Goal: Transaction & Acquisition: Purchase product/service

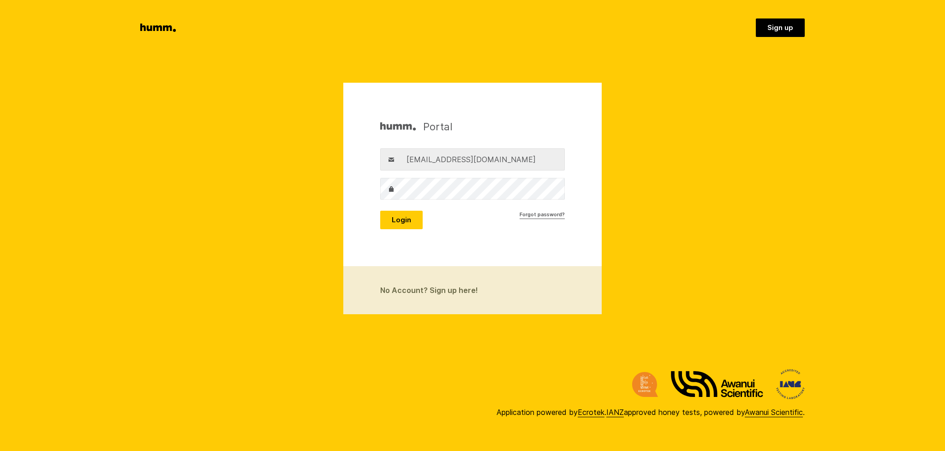
click at [399, 222] on button "Login" at bounding box center [401, 219] width 42 height 18
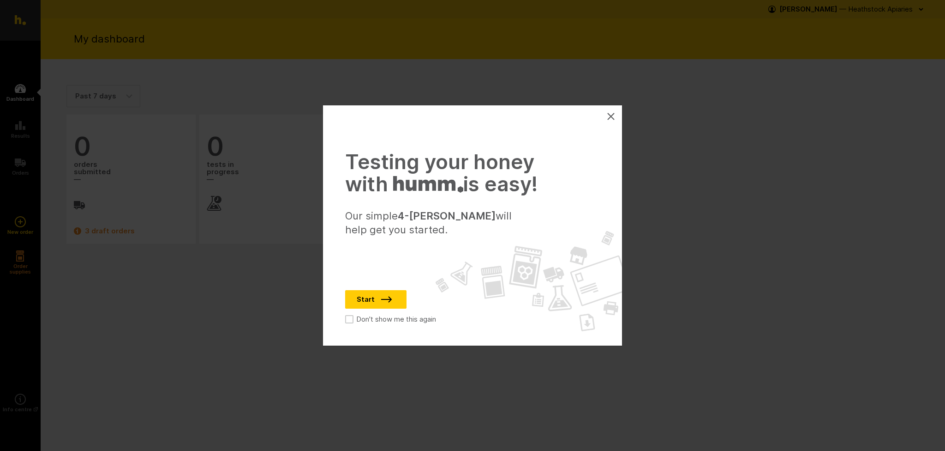
click at [613, 119] on icon at bounding box center [610, 116] width 7 height 7
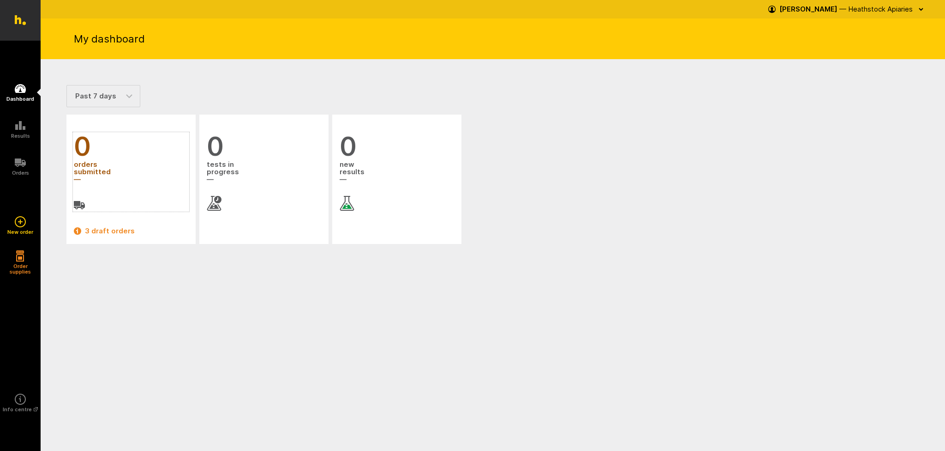
click at [88, 165] on span "orders submitted" at bounding box center [131, 172] width 114 height 25
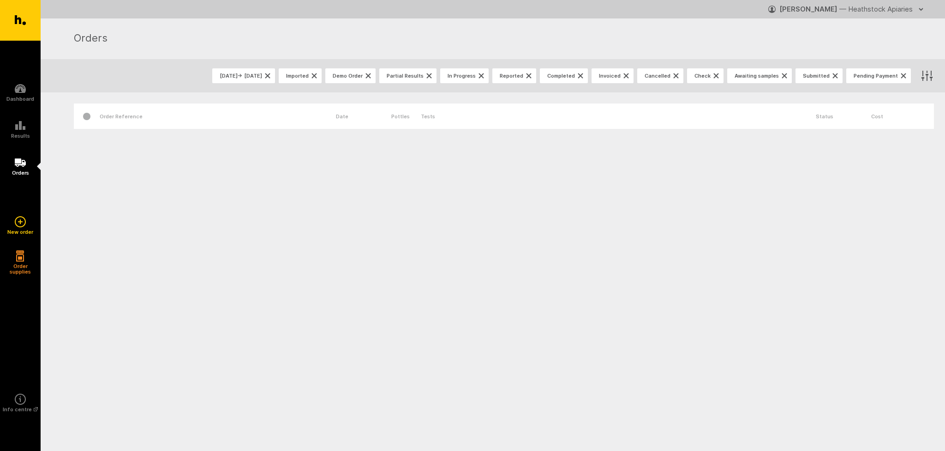
click at [165, 115] on div "Order Reference" at bounding box center [218, 115] width 236 height 25
click at [168, 123] on div "Order Reference" at bounding box center [218, 115] width 236 height 25
click at [19, 223] on icon at bounding box center [20, 221] width 11 height 11
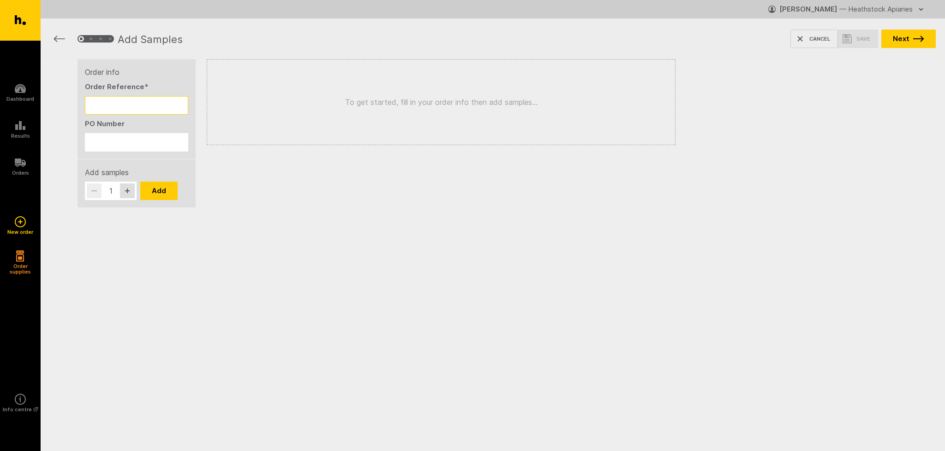
click at [137, 105] on input "Order Reference *" at bounding box center [136, 105] width 103 height 18
type input "FL WL"
click at [163, 189] on button "Add" at bounding box center [158, 190] width 37 height 18
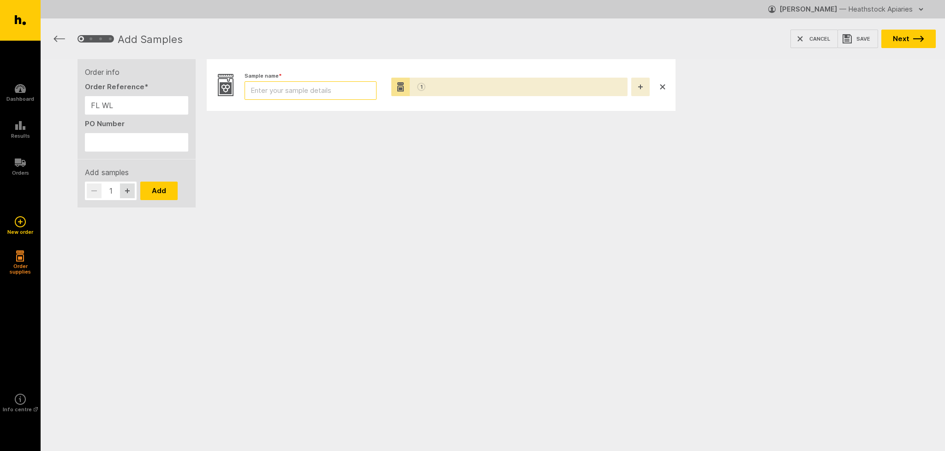
click at [336, 89] on input "Sample name *" at bounding box center [311, 90] width 132 height 18
click at [296, 91] on input "CON2506" at bounding box center [311, 90] width 132 height 18
type input "CON2505/80C"
click at [131, 192] on button "button" at bounding box center [127, 190] width 15 height 15
click at [145, 193] on button "Add" at bounding box center [158, 190] width 37 height 18
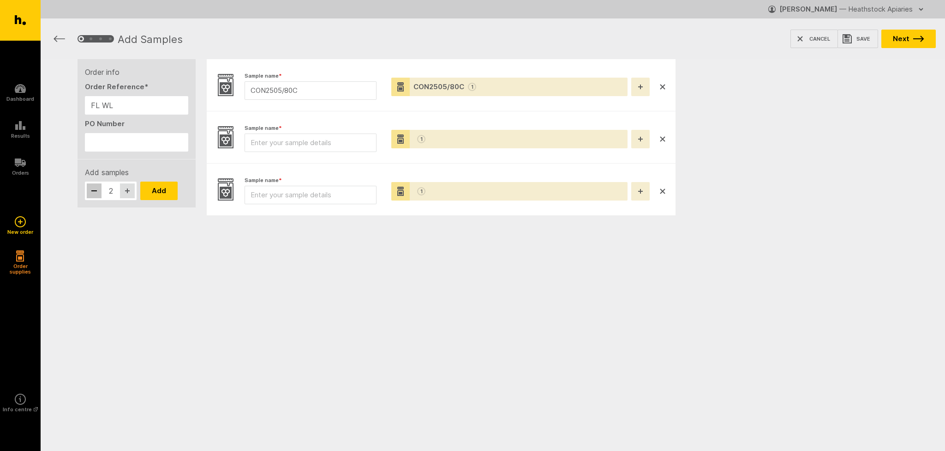
click at [97, 193] on button "button" at bounding box center [94, 190] width 15 height 15
click at [663, 191] on icon "button" at bounding box center [663, 191] width 5 height 5
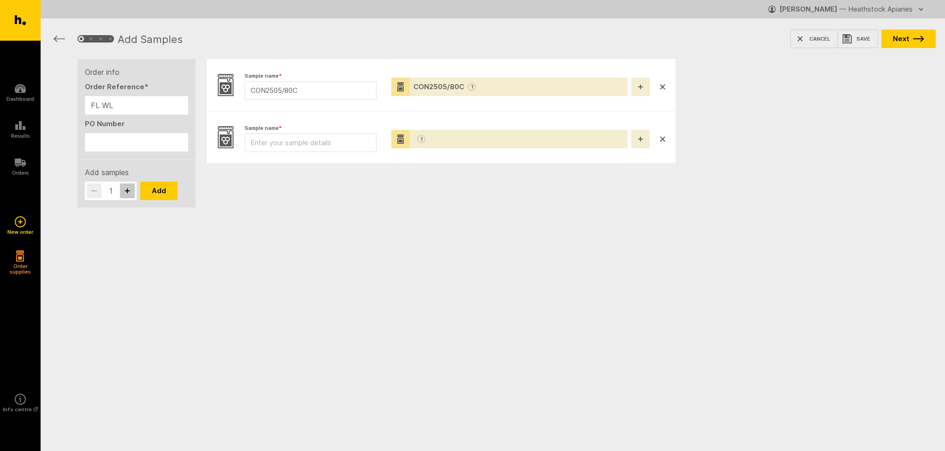
click at [131, 192] on button "button" at bounding box center [127, 190] width 15 height 15
click at [98, 191] on button "button" at bounding box center [94, 190] width 15 height 15
type input "1"
click at [155, 195] on button "Add" at bounding box center [158, 190] width 37 height 18
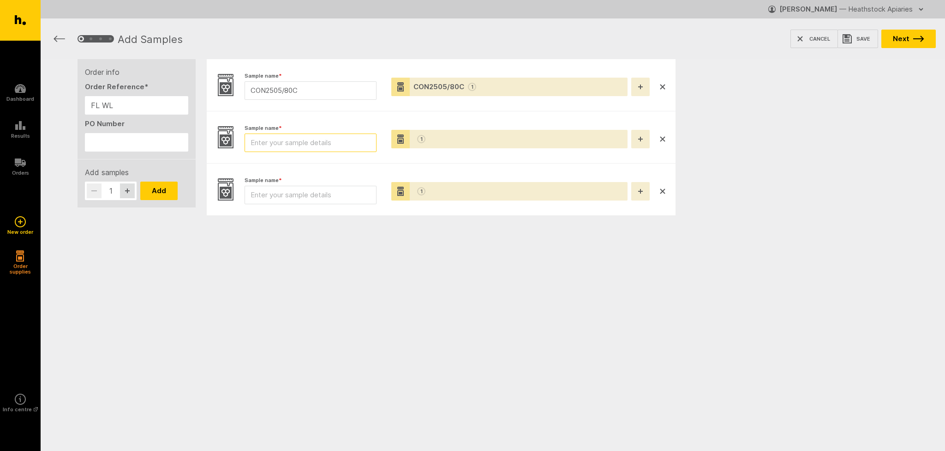
click at [281, 141] on input "Sample name *" at bounding box center [311, 142] width 132 height 18
type input "CON2505/55"
click at [450, 166] on li "Sample name * Pottles * 1" at bounding box center [441, 189] width 469 height 52
click at [294, 197] on input "Sample name *" at bounding box center [311, 195] width 132 height 18
type input "CON2505/55"
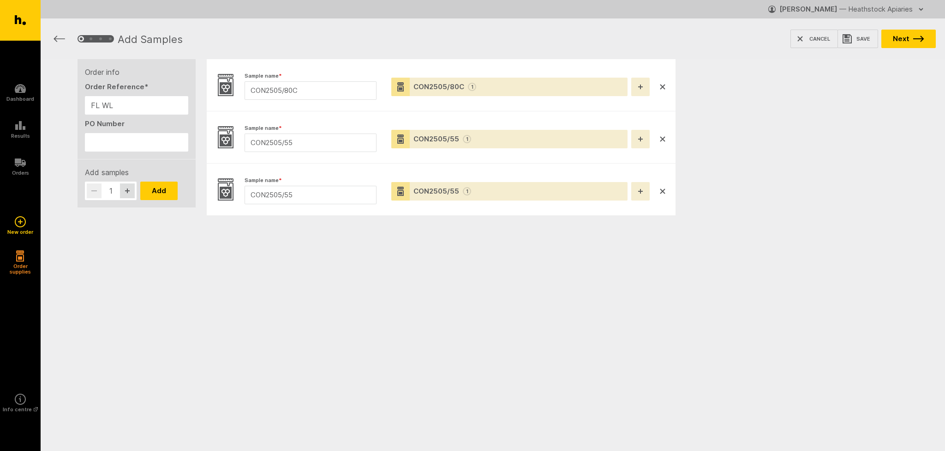
click at [381, 210] on li "Sample name * CON2505/55 Pottles * CON2505/55 1" at bounding box center [441, 189] width 469 height 52
click at [583, 142] on div "CON2505/55 1" at bounding box center [509, 139] width 236 height 18
click at [557, 187] on div "CON2505/55 1" at bounding box center [509, 191] width 236 height 18
click at [641, 86] on icon "button" at bounding box center [641, 87] width 6 height 6
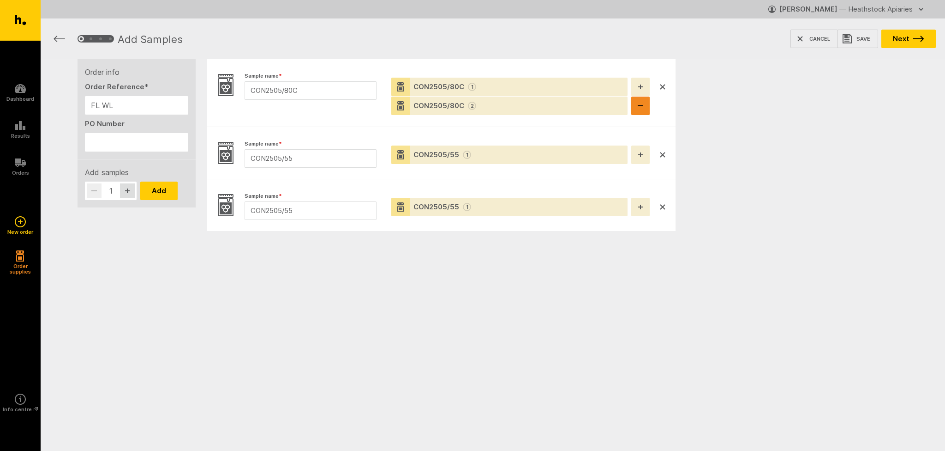
click at [643, 104] on button "button" at bounding box center [640, 105] width 18 height 18
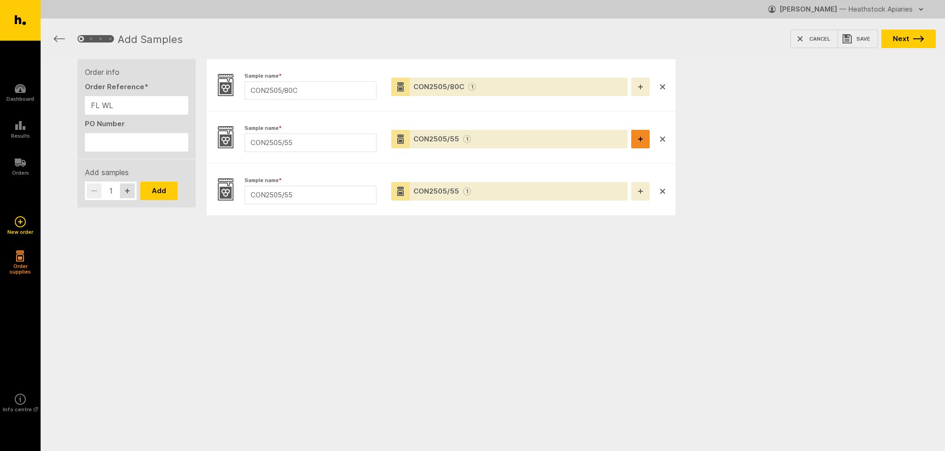
click at [640, 142] on button "button" at bounding box center [640, 139] width 18 height 18
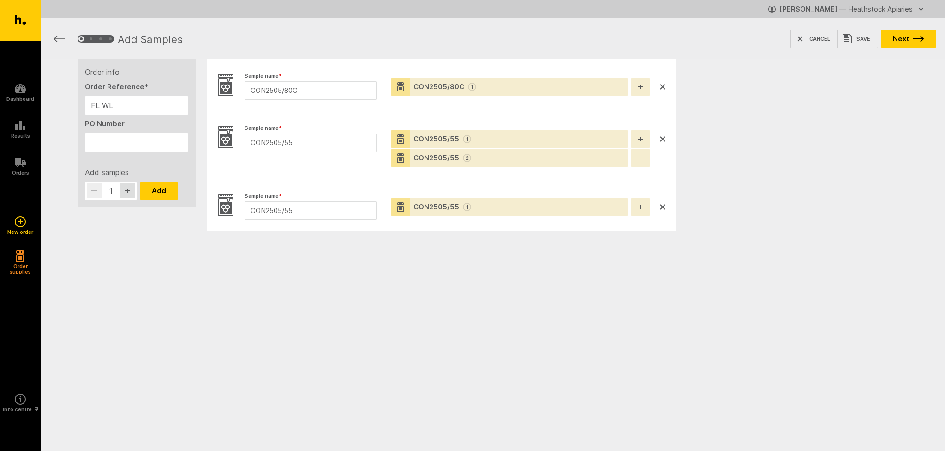
click at [517, 166] on div "CON2505/55 2" at bounding box center [509, 158] width 236 height 18
click at [508, 159] on div "CON2505/55 2" at bounding box center [509, 158] width 236 height 18
drag, startPoint x: 497, startPoint y: 159, endPoint x: 484, endPoint y: 160, distance: 12.9
click at [497, 159] on div "CON2505/55 2" at bounding box center [509, 158] width 236 height 18
click at [466, 156] on div "2" at bounding box center [467, 158] width 8 height 8
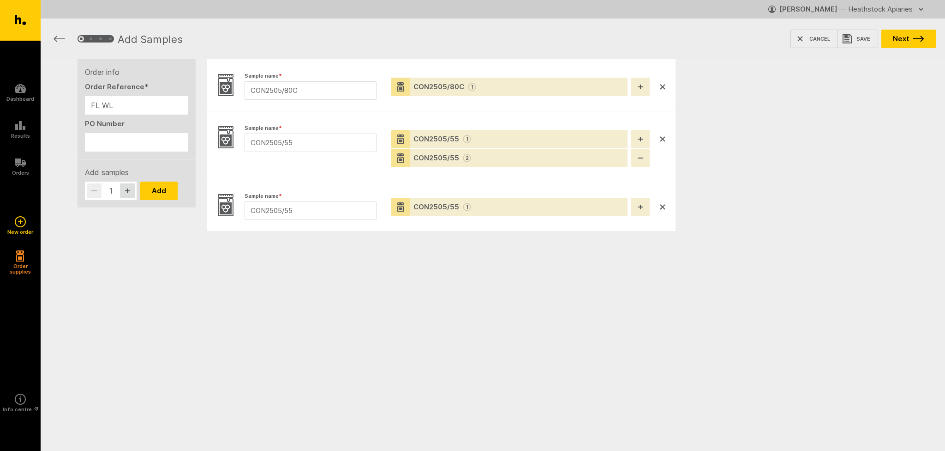
click at [426, 159] on div "CON2505/55" at bounding box center [437, 157] width 46 height 11
click at [403, 157] on icon at bounding box center [401, 159] width 6 height 5
click at [661, 206] on icon "button" at bounding box center [663, 206] width 5 height 5
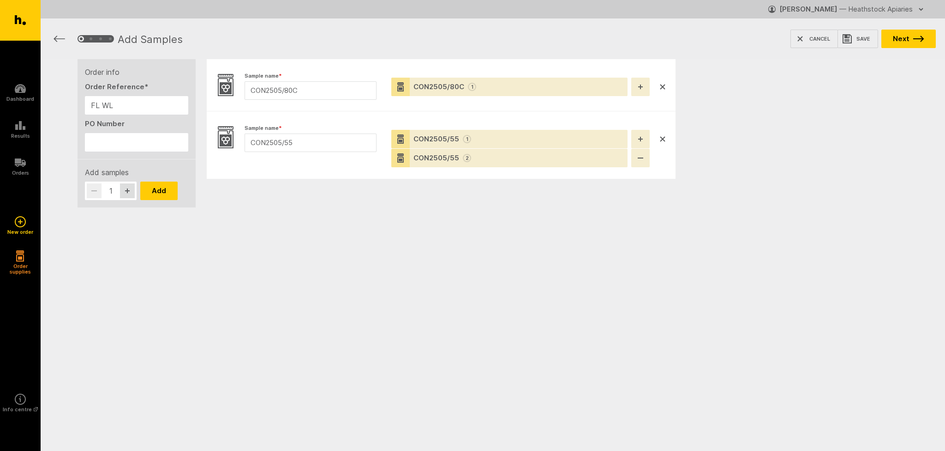
click at [665, 113] on li "Sample name * CON2505/55 Pottles * CON2505/55 1 CON2505/55 2" at bounding box center [441, 144] width 469 height 67
click at [903, 39] on button "Next" at bounding box center [909, 39] width 54 height 18
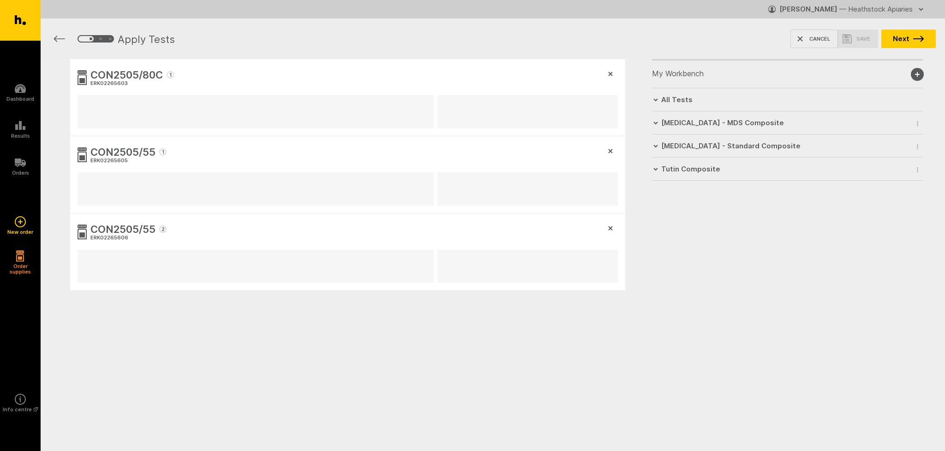
click at [686, 103] on h6 "All Tests" at bounding box center [676, 100] width 31 height 8
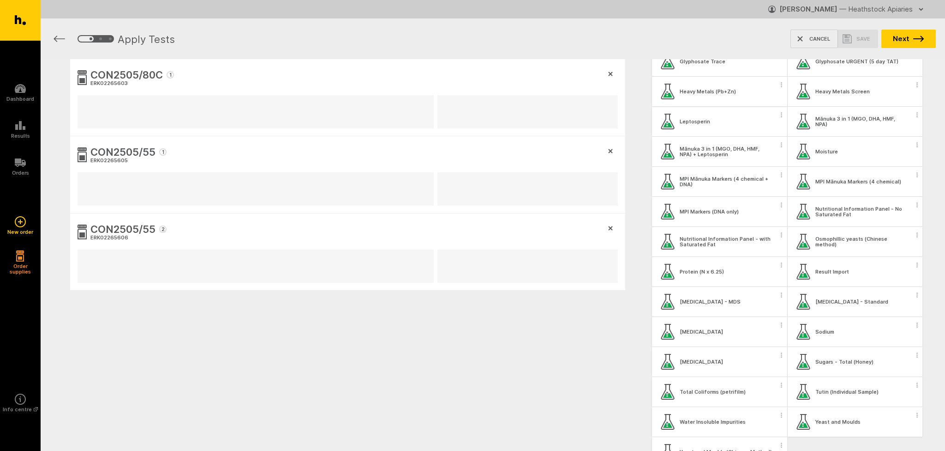
scroll to position [415, 0]
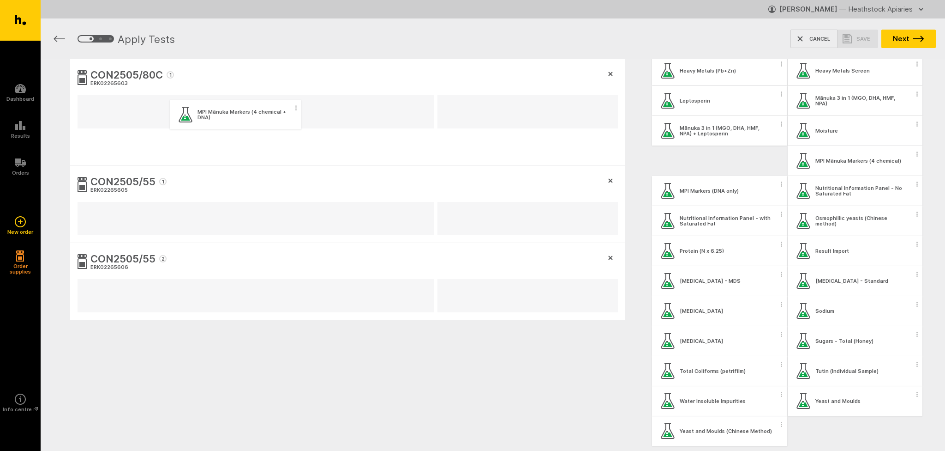
drag, startPoint x: 727, startPoint y: 165, endPoint x: 241, endPoint y: 119, distance: 487.8
click at [241, 119] on div "CON2505/80C 1 ERK02265603 CON2505/55 1 ERK02265605 CON2505/55 2 ERK02265606 My …" at bounding box center [493, 233] width 905 height 349
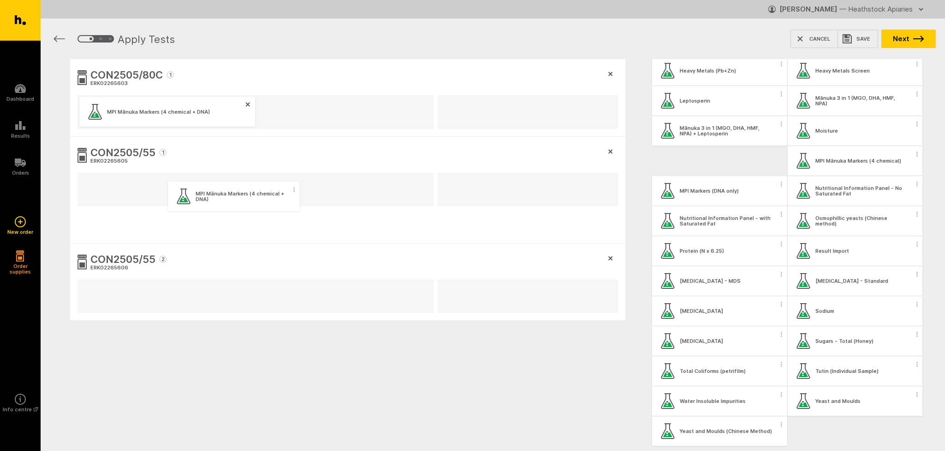
drag, startPoint x: 724, startPoint y: 164, endPoint x: 236, endPoint y: 201, distance: 488.9
click at [236, 201] on div "CON2505/80C 1 ERK02265603 MPI Mānuka Markers (4 chemical + DNA) CON2505/55 1 ER…" at bounding box center [493, 234] width 905 height 350
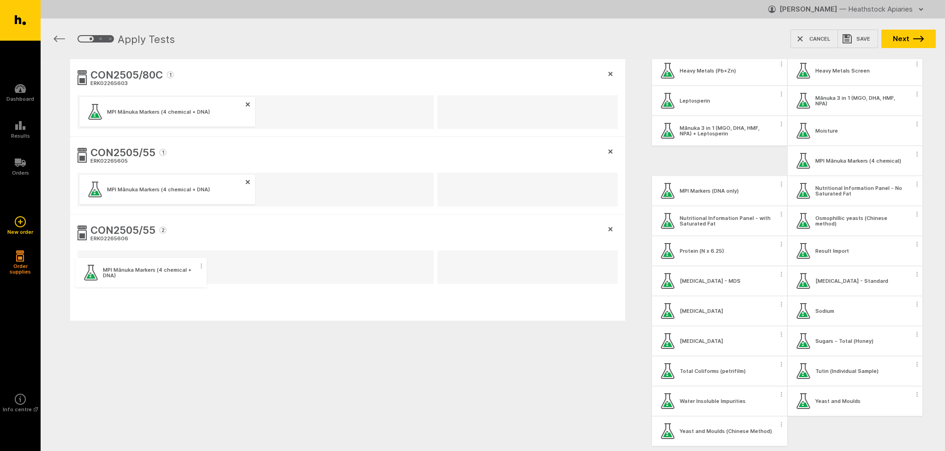
drag, startPoint x: 729, startPoint y: 163, endPoint x: 149, endPoint y: 277, distance: 591.2
click at [149, 277] on div "CON2505/80C 1 ERK02265603 MPI Mānuka Markers (4 chemical + DNA) CON2505/55 1 ER…" at bounding box center [493, 234] width 905 height 350
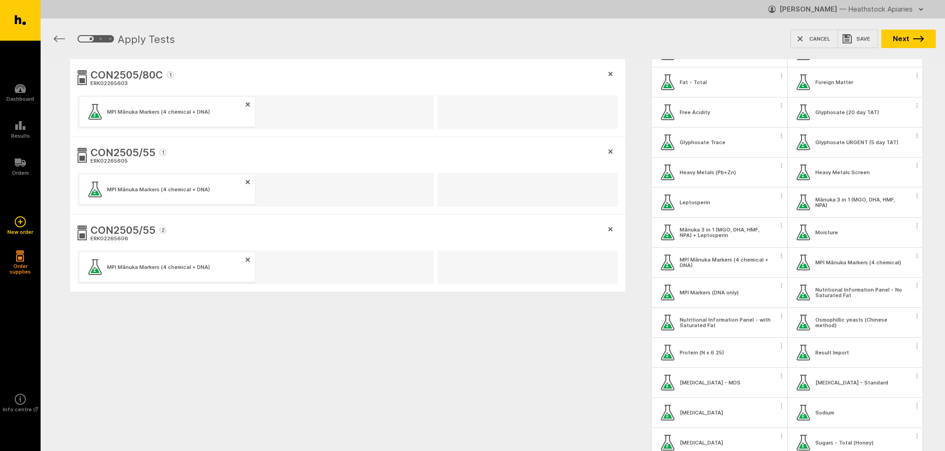
scroll to position [277, 0]
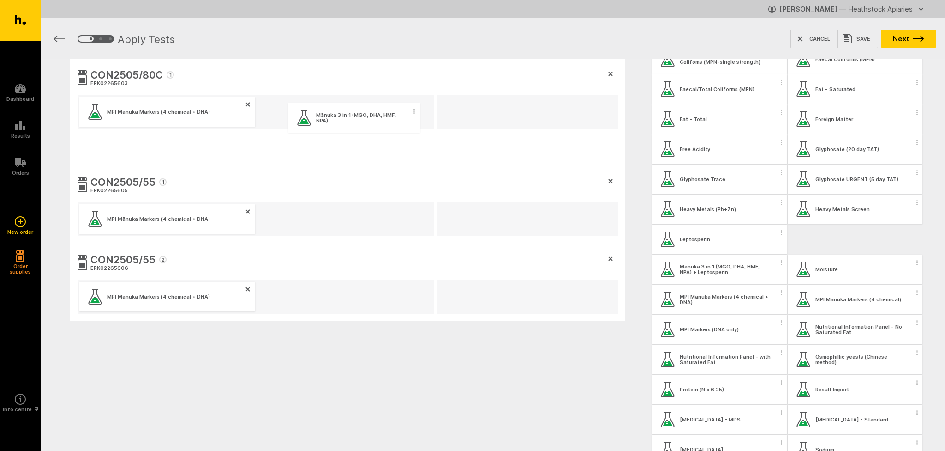
drag, startPoint x: 841, startPoint y: 242, endPoint x: 343, endPoint y: 121, distance: 512.5
click at [343, 121] on div "CON2505/80C 1 ERK02265603 MPI Mānuka Markers (4 chemical + DNA) CON2505/55 1 ER…" at bounding box center [493, 234] width 905 height 351
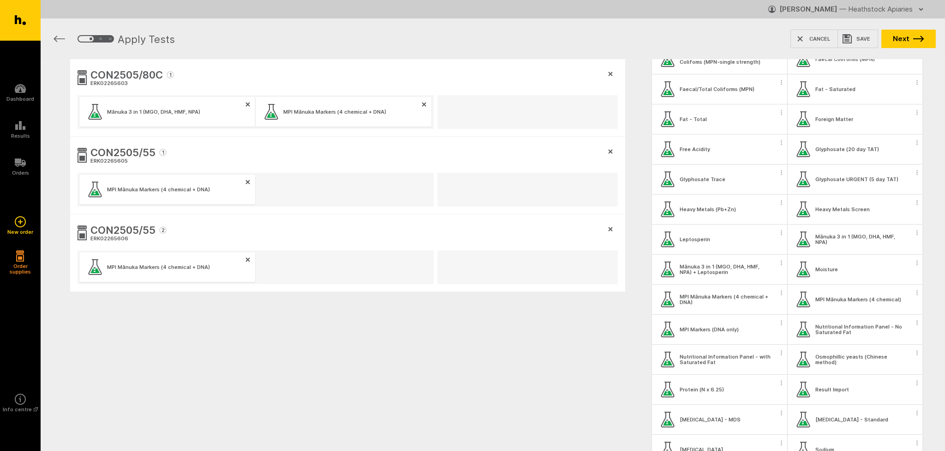
drag, startPoint x: 393, startPoint y: 114, endPoint x: 387, endPoint y: 125, distance: 12.6
click at [387, 125] on div "MPI Mānuka Markers (4 chemical + DNA)" at bounding box center [344, 112] width 176 height 30
click at [389, 114] on div "MPI Mānuka Markers (4 chemical + DNA)" at bounding box center [344, 112] width 176 height 30
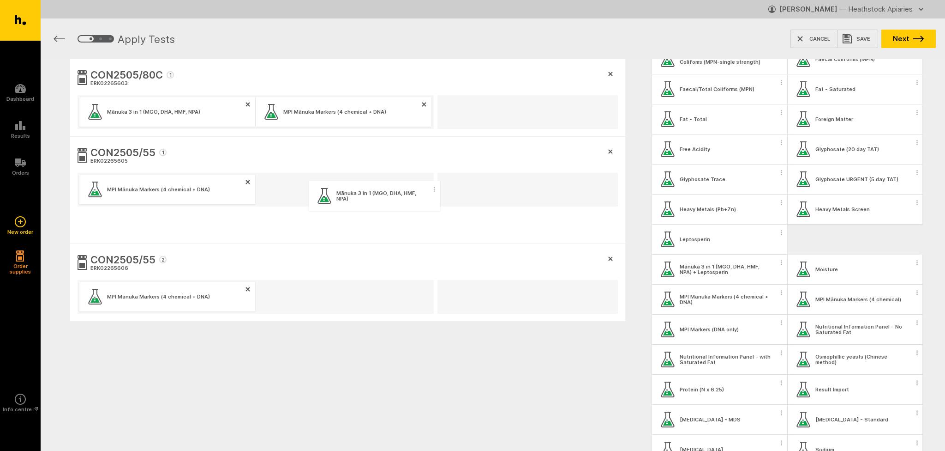
drag, startPoint x: 844, startPoint y: 244, endPoint x: 365, endPoint y: 201, distance: 481.1
click at [365, 201] on div "CON2505/80C 1 ERK02265603 Mānuka 3 in 1 (MGO, DHA, HMF, NPA) MPI Mānuka Markers…" at bounding box center [493, 234] width 905 height 351
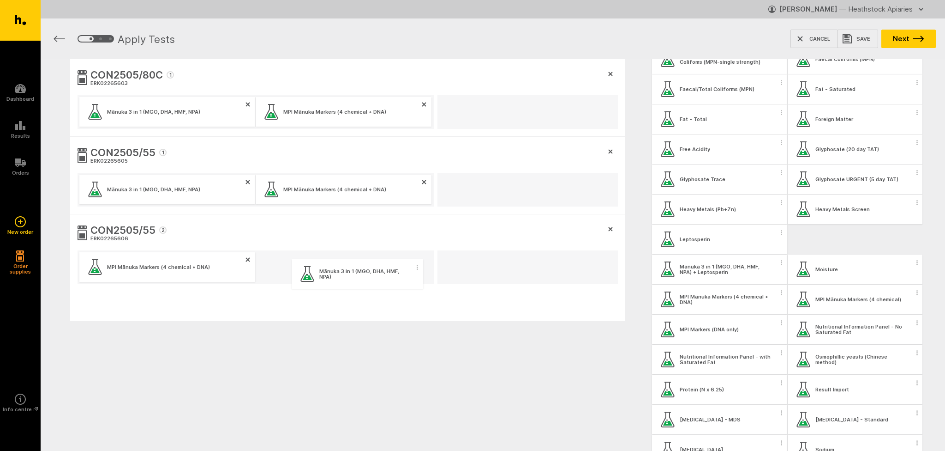
drag, startPoint x: 854, startPoint y: 242, endPoint x: 357, endPoint y: 278, distance: 498.0
click at [357, 278] on div "CON2505/80C 1 ERK02265603 Mānuka 3 in 1 (MGO, DHA, HMF, NPA) MPI Mānuka Markers…" at bounding box center [493, 234] width 905 height 351
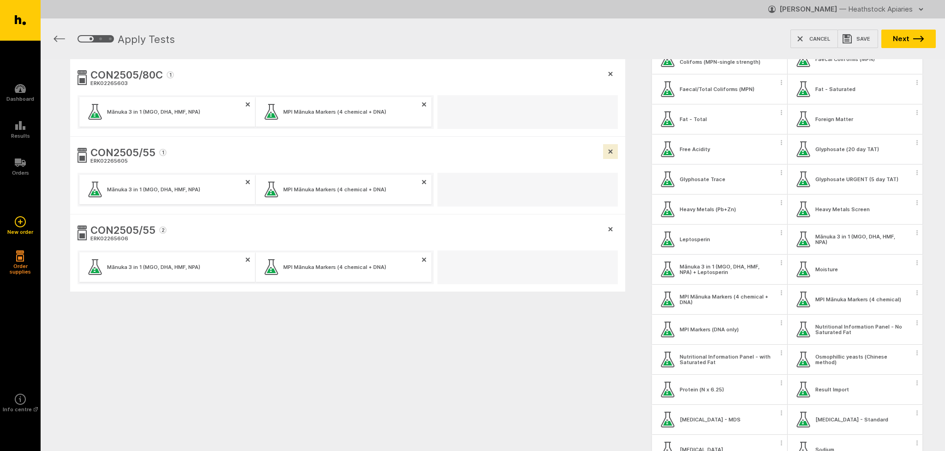
click at [613, 150] on button "button" at bounding box center [610, 151] width 15 height 15
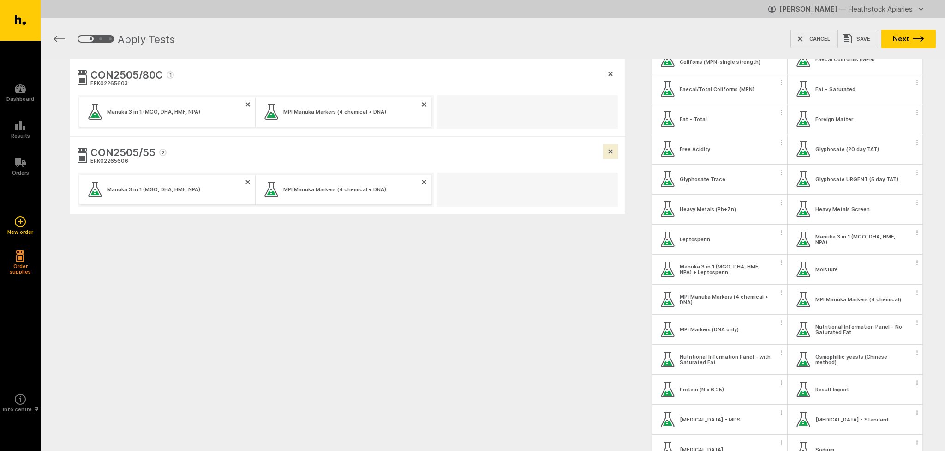
click at [613, 151] on icon "button" at bounding box center [610, 151] width 5 height 5
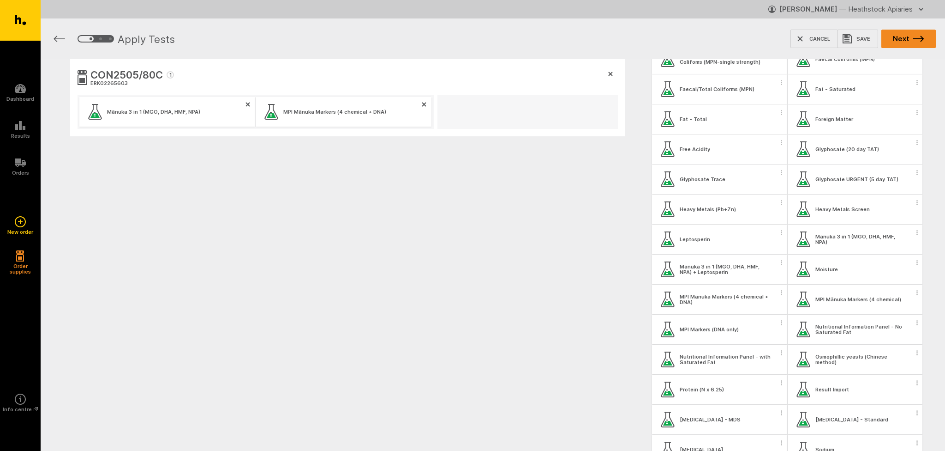
click at [897, 42] on button "Next" at bounding box center [909, 39] width 54 height 18
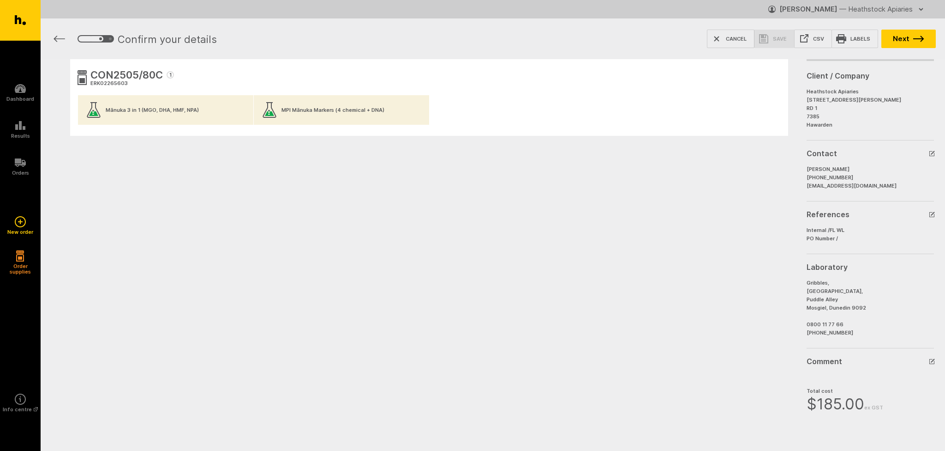
click at [932, 154] on icon "button" at bounding box center [933, 152] width 4 height 4
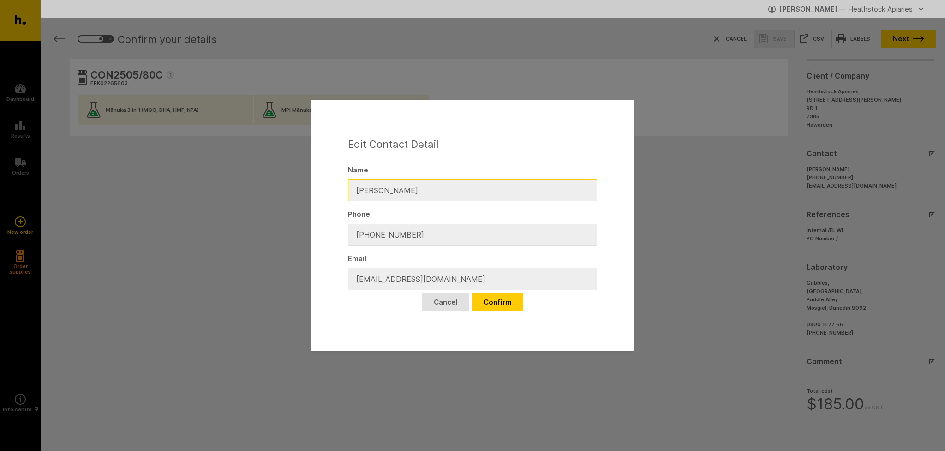
click at [370, 188] on input "[PERSON_NAME]" at bounding box center [472, 190] width 249 height 22
drag, startPoint x: 377, startPoint y: 192, endPoint x: 350, endPoint y: 190, distance: 26.9
click at [350, 190] on input "[PERSON_NAME]" at bounding box center [472, 190] width 249 height 22
type input "Mark McCusker"
drag, startPoint x: 428, startPoint y: 242, endPoint x: 371, endPoint y: 236, distance: 57.1
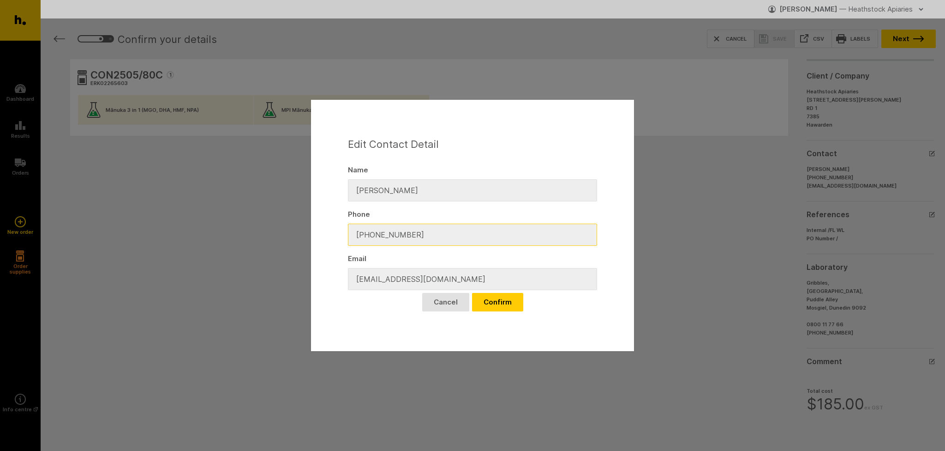
click at [371, 236] on input "+6433144270" at bounding box center [472, 234] width 249 height 22
type input "+64212226275"
click at [504, 300] on button "Confirm" at bounding box center [497, 302] width 51 height 18
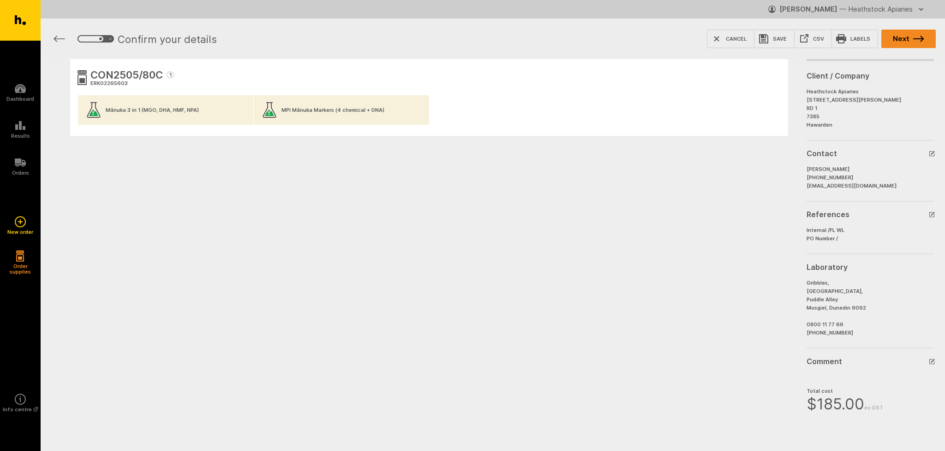
click at [912, 42] on button "Next" at bounding box center [909, 39] width 54 height 18
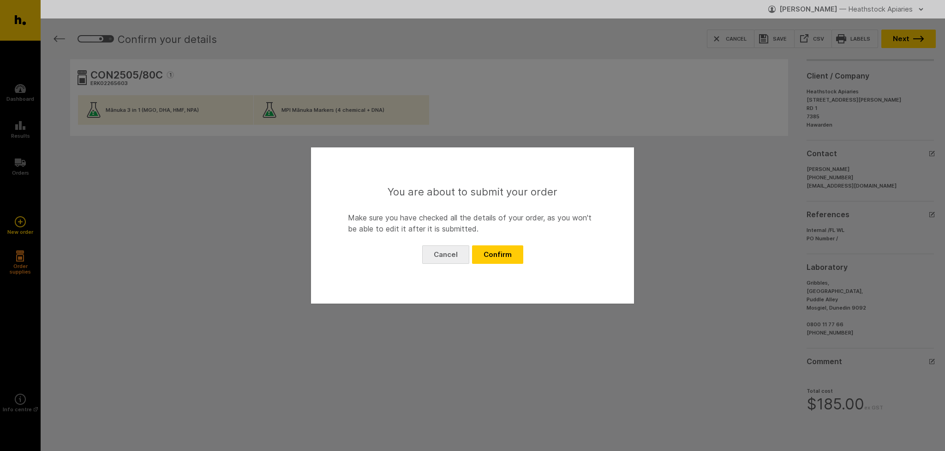
click at [444, 262] on button "Cancel" at bounding box center [445, 254] width 47 height 18
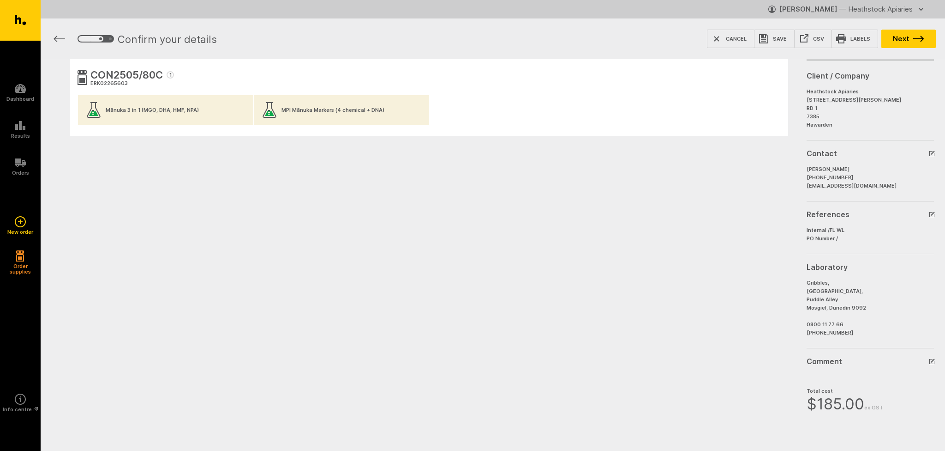
click at [156, 76] on span "CON2505/80C" at bounding box center [126, 75] width 72 height 17
click at [153, 76] on span "CON2505/80C" at bounding box center [126, 75] width 72 height 17
click at [52, 38] on button "button" at bounding box center [59, 39] width 22 height 30
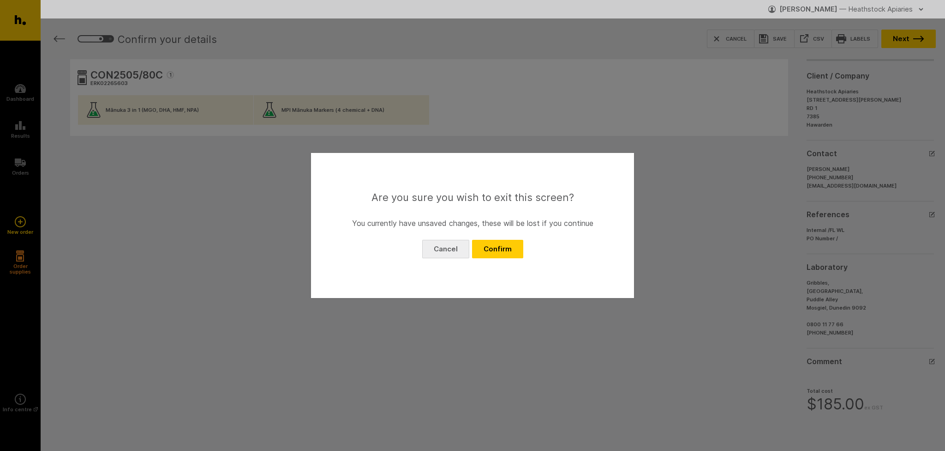
click at [454, 247] on button "Cancel" at bounding box center [445, 249] width 47 height 18
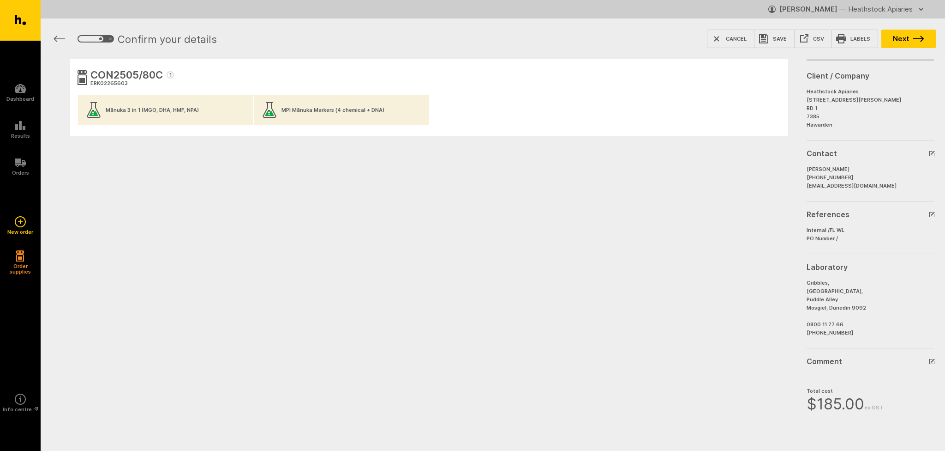
click at [183, 76] on div "CON2505/80C 1 ERK02265603" at bounding box center [429, 76] width 703 height 21
click at [760, 107] on ul "Mānuka 3 in 1 (MGO, DHA, HMF, NPA) MPI Mānuka Markers (4 chemical + DNA)" at bounding box center [429, 111] width 703 height 33
click at [652, 101] on ul "Mānuka 3 in 1 (MGO, DHA, HMF, NPA) MPI Mānuka Markers (4 chemical + DNA)" at bounding box center [429, 111] width 703 height 33
click at [623, 98] on ul "Mānuka 3 in 1 (MGO, DHA, HMF, NPA) MPI Mānuka Markers (4 chemical + DNA)" at bounding box center [429, 111] width 703 height 33
click at [732, 37] on button "Cancel" at bounding box center [731, 39] width 48 height 18
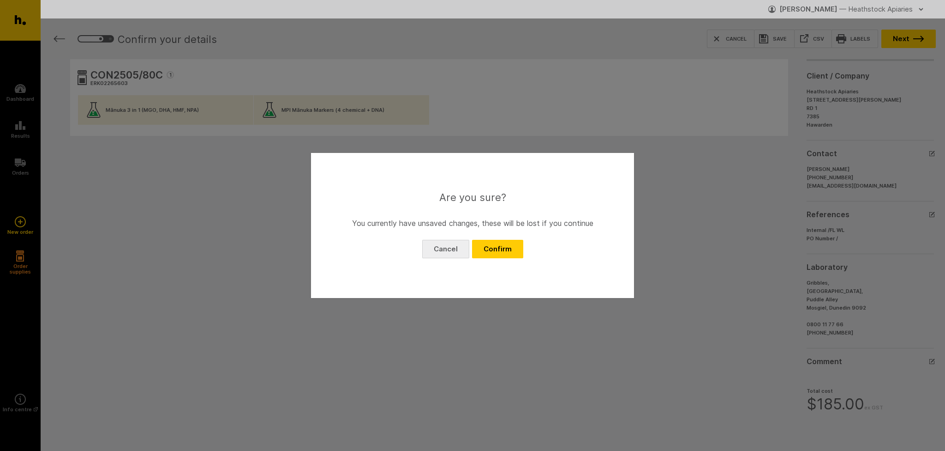
click at [459, 249] on button "Cancel" at bounding box center [445, 249] width 47 height 18
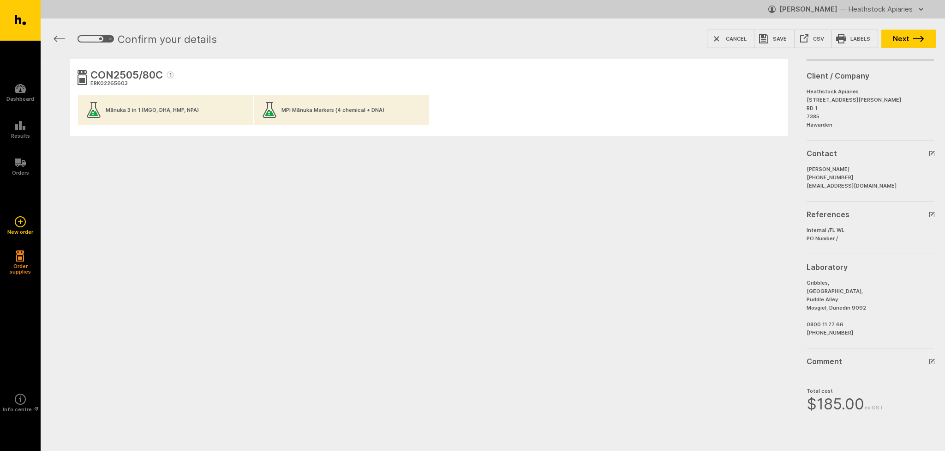
click at [584, 115] on ul "Mānuka 3 in 1 (MGO, DHA, HMF, NPA) MPI Mānuka Markers (4 chemical + DNA)" at bounding box center [429, 111] width 703 height 33
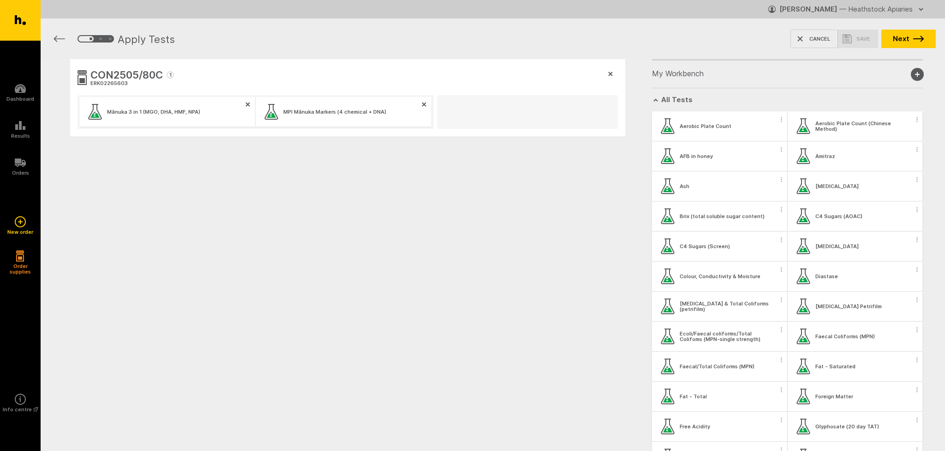
click at [52, 38] on button "button" at bounding box center [59, 39] width 22 height 30
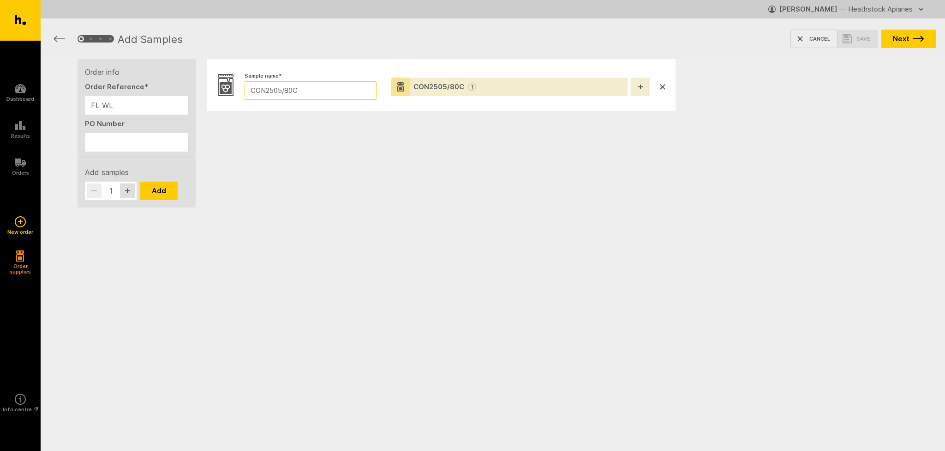
click at [309, 88] on input "CON2505/80C" at bounding box center [311, 90] width 132 height 18
type input "CON2505/80"
click at [781, 199] on html "Ecrotek Honey Testing Dashboard Results Orders" at bounding box center [472, 99] width 945 height 199
click at [920, 46] on button "Next" at bounding box center [909, 39] width 54 height 18
click at [920, 43] on button "Next" at bounding box center [909, 39] width 54 height 18
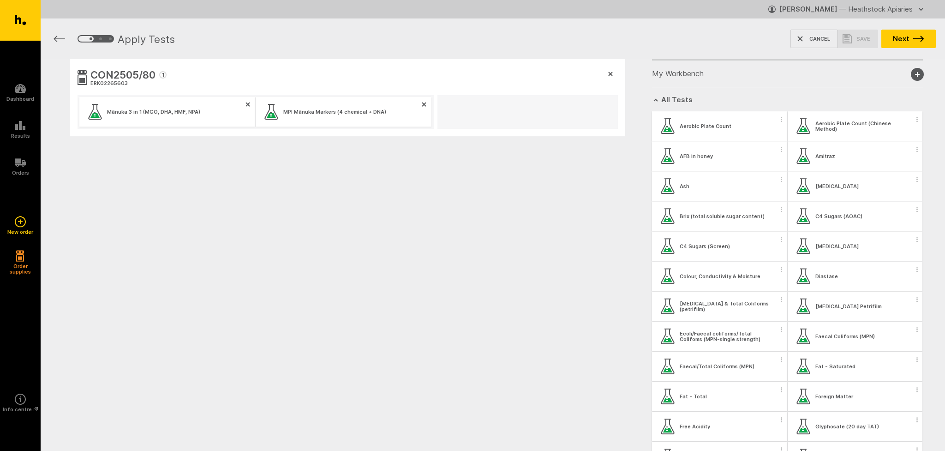
click at [920, 43] on button "Next" at bounding box center [909, 39] width 54 height 18
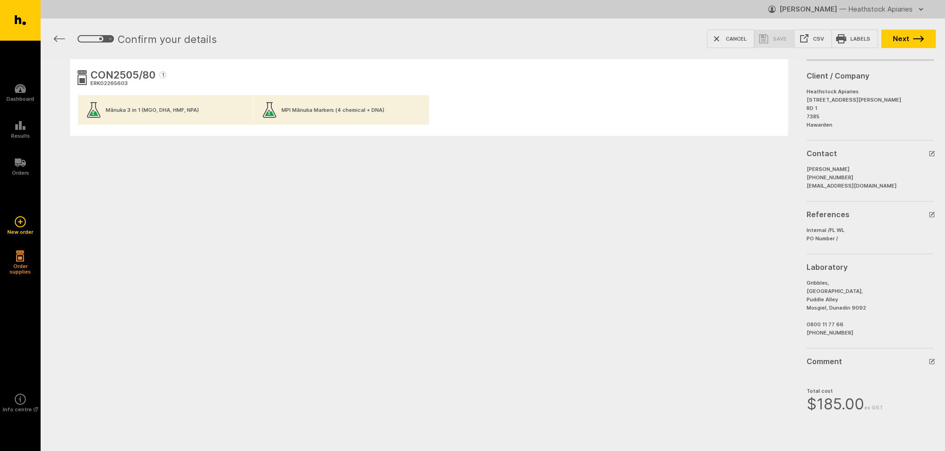
click at [925, 153] on h2 "Contact" at bounding box center [867, 153] width 120 height 11
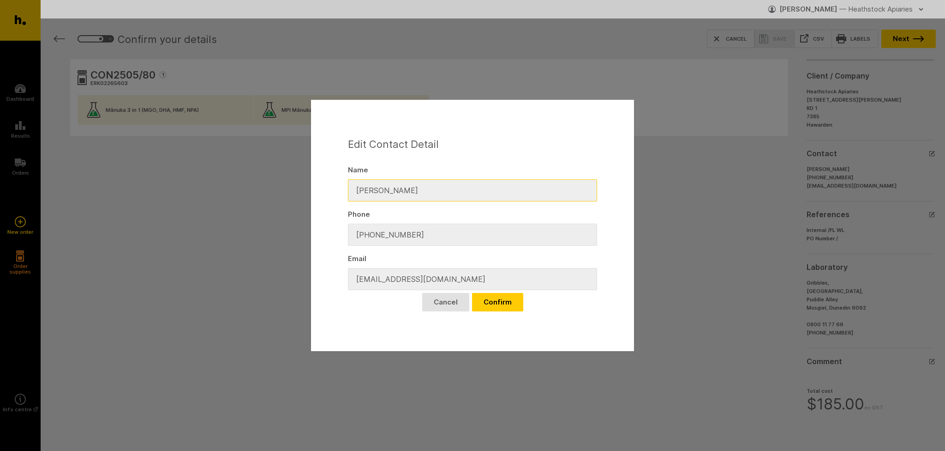
drag, startPoint x: 375, startPoint y: 191, endPoint x: 349, endPoint y: 190, distance: 26.3
click at [349, 190] on input "[PERSON_NAME]" at bounding box center [472, 190] width 249 height 22
type input "Mark McCusker"
drag, startPoint x: 421, startPoint y: 237, endPoint x: 372, endPoint y: 236, distance: 48.5
click at [372, 236] on input "+6433144270" at bounding box center [472, 234] width 249 height 22
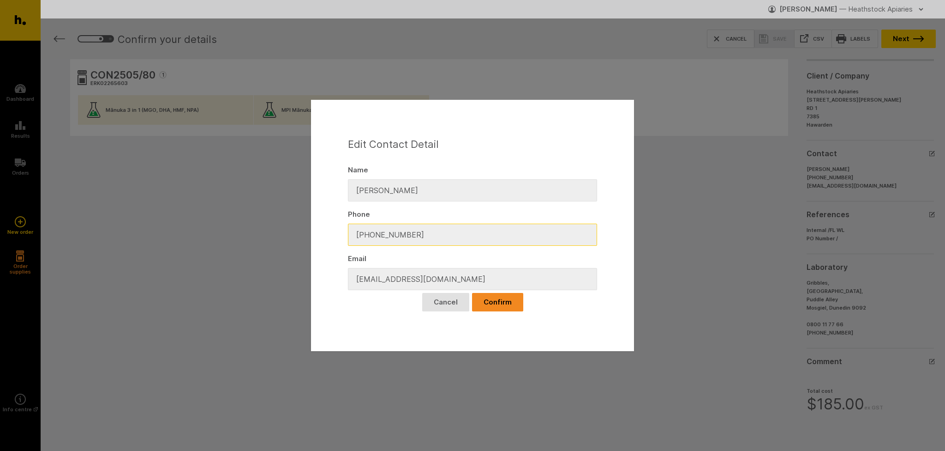
type input "+64212226275"
click at [499, 302] on button "Confirm" at bounding box center [497, 302] width 51 height 18
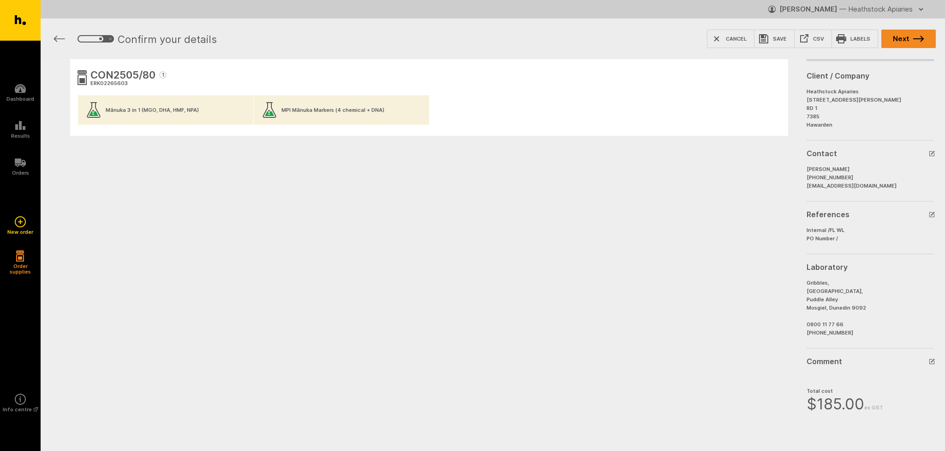
click at [907, 42] on button "Next" at bounding box center [909, 39] width 54 height 18
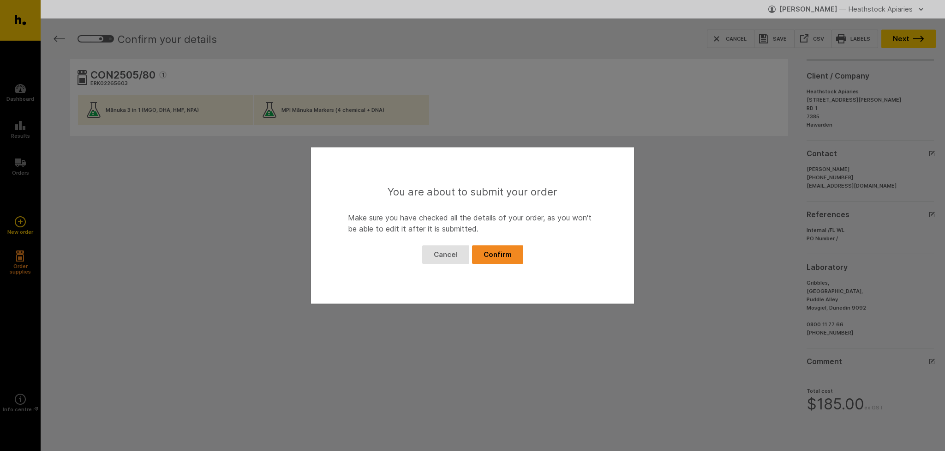
click at [517, 251] on button "Confirm" at bounding box center [497, 254] width 51 height 18
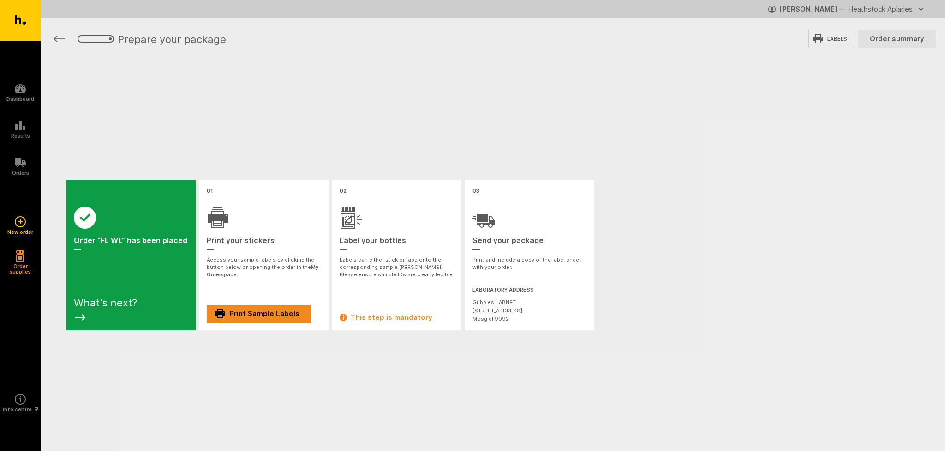
click at [264, 316] on link "Print Sample Labels" at bounding box center [259, 313] width 104 height 18
click at [247, 313] on link "Print Sample Labels" at bounding box center [259, 313] width 104 height 18
click at [23, 169] on link "Orders" at bounding box center [20, 166] width 41 height 37
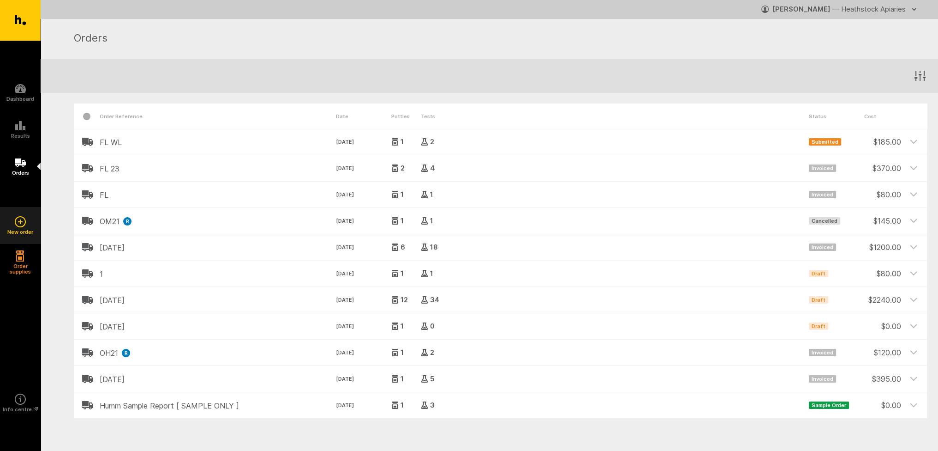
click at [19, 232] on h5 "New order" at bounding box center [20, 232] width 26 height 6
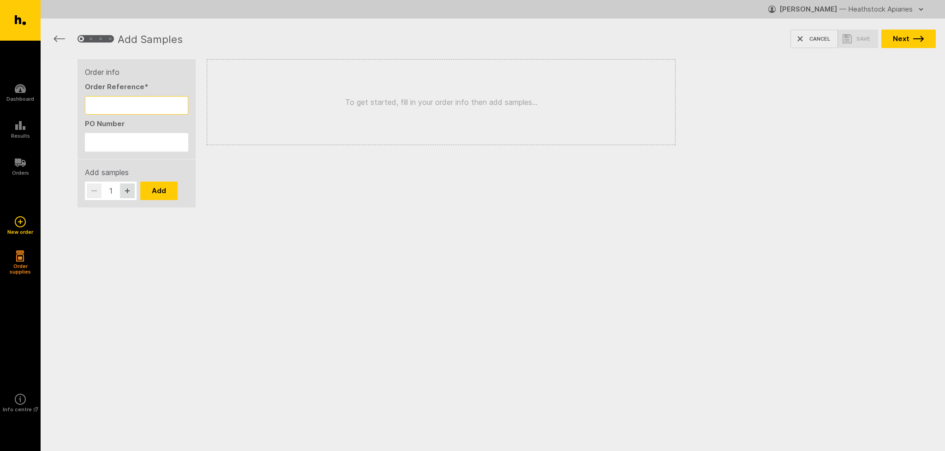
click at [127, 104] on input "Order Reference *" at bounding box center [136, 105] width 103 height 18
type input "FL WL"
click at [162, 193] on button "Add" at bounding box center [158, 190] width 37 height 18
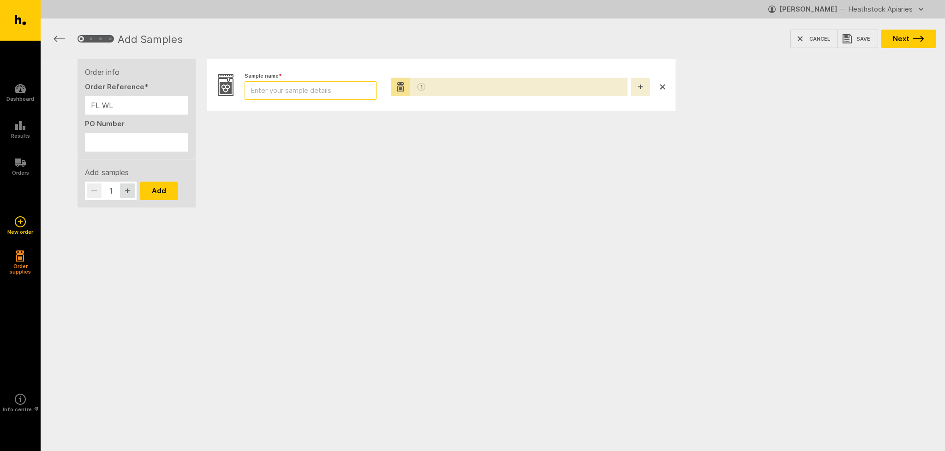
click at [266, 89] on input "Sample name *" at bounding box center [311, 90] width 132 height 18
type input "COC2505/55"
click at [908, 42] on button "Next" at bounding box center [909, 39] width 54 height 18
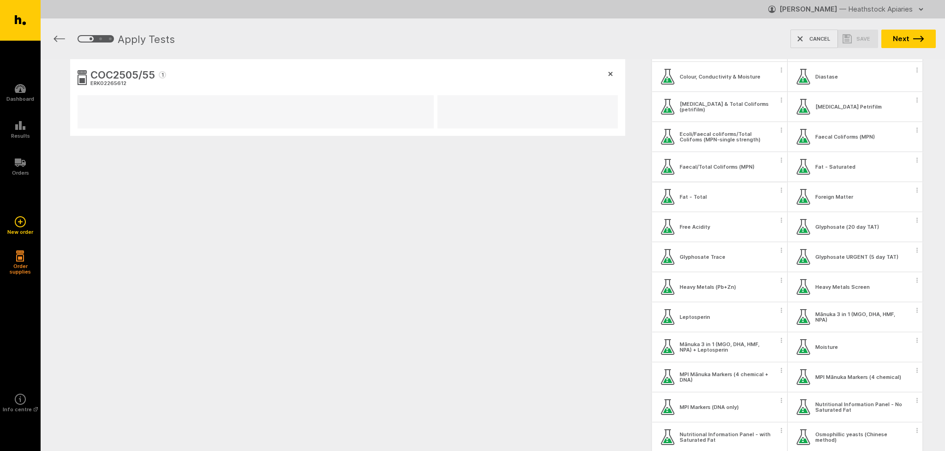
scroll to position [231, 0]
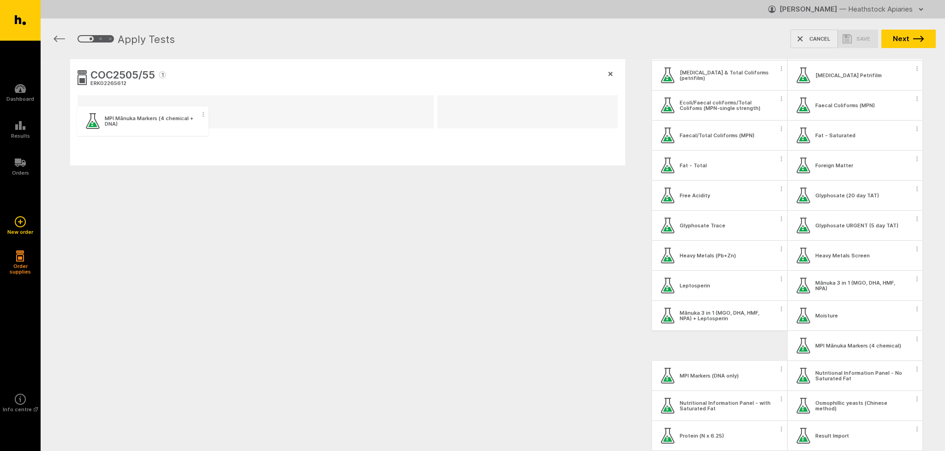
drag, startPoint x: 722, startPoint y: 351, endPoint x: 143, endPoint y: 125, distance: 621.6
click at [143, 125] on div "COC2505/55 1 ERK02265612 My Workbench Add new group All Tests Aerobic Plate Cou…" at bounding box center [493, 156] width 905 height 195
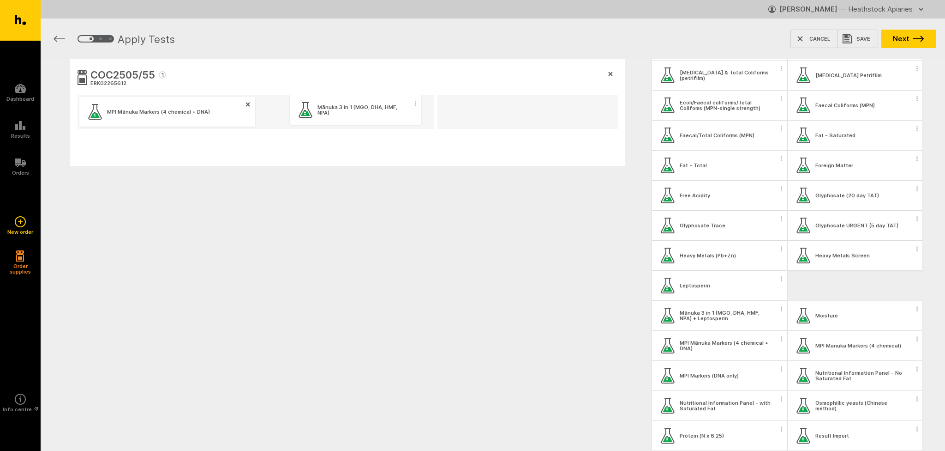
drag, startPoint x: 833, startPoint y: 280, endPoint x: 337, endPoint y: 103, distance: 527.2
click at [337, 103] on div "COC2505/55 1 ERK02265612 MPI Mānuka Markers (4 chemical + DNA) My Workbench Add…" at bounding box center [493, 157] width 905 height 196
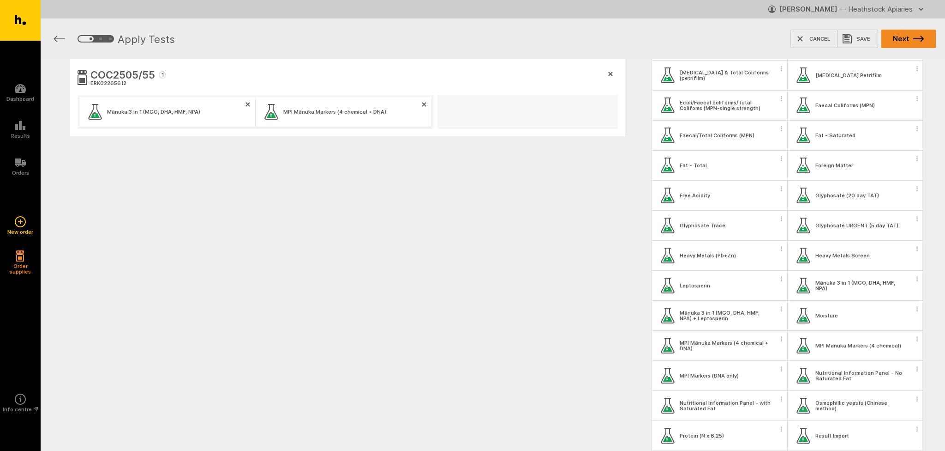
click at [902, 37] on button "Next" at bounding box center [909, 39] width 54 height 18
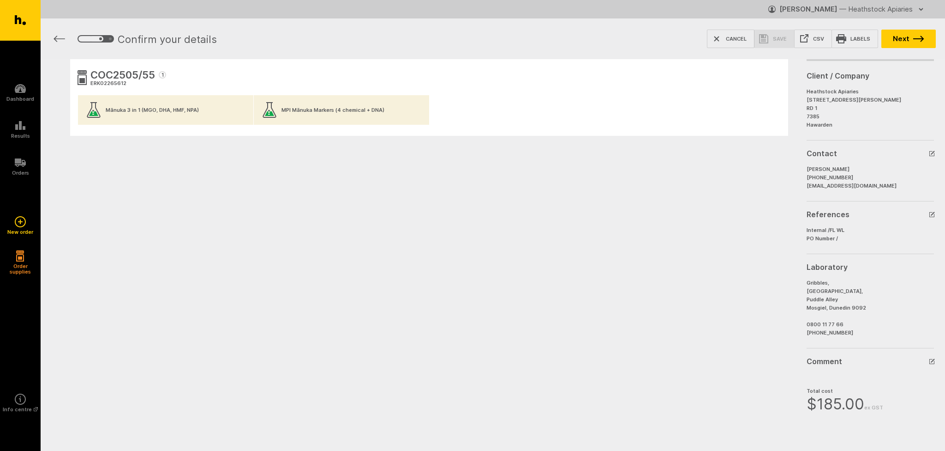
click at [934, 153] on icon "button" at bounding box center [932, 153] width 11 height 11
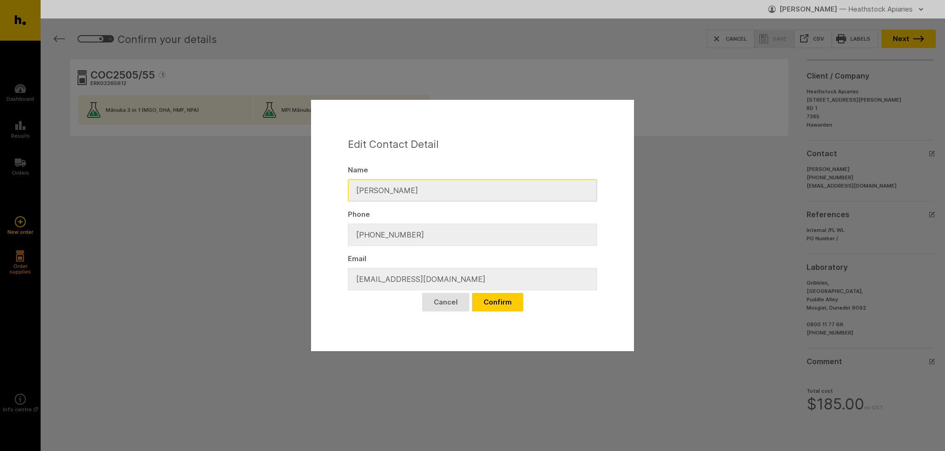
drag, startPoint x: 376, startPoint y: 189, endPoint x: 349, endPoint y: 192, distance: 26.9
click at [349, 192] on input "[PERSON_NAME]" at bounding box center [472, 190] width 249 height 22
type input "[PERSON_NAME]"
drag, startPoint x: 411, startPoint y: 233, endPoint x: 373, endPoint y: 235, distance: 38.4
click at [373, 235] on input "[PHONE_NUMBER]" at bounding box center [472, 234] width 249 height 22
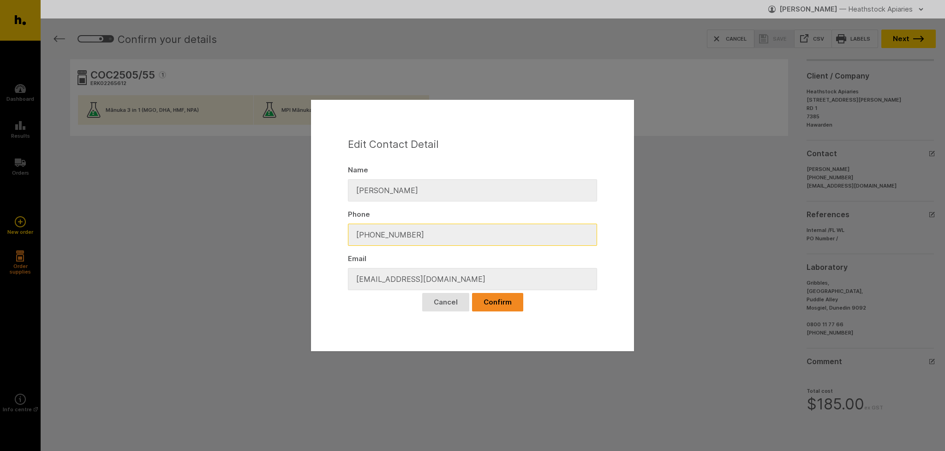
type input "[PHONE_NUMBER]"
click at [511, 310] on button "Confirm" at bounding box center [497, 302] width 51 height 18
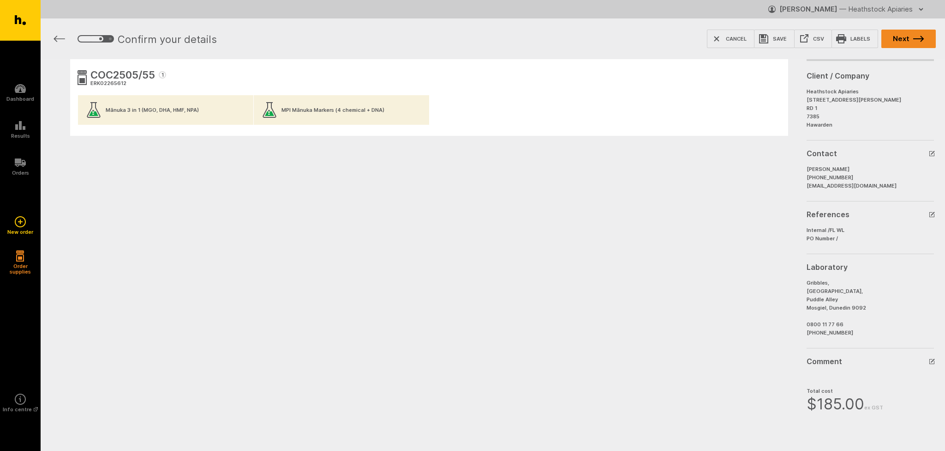
click at [920, 46] on button "Next" at bounding box center [909, 39] width 54 height 18
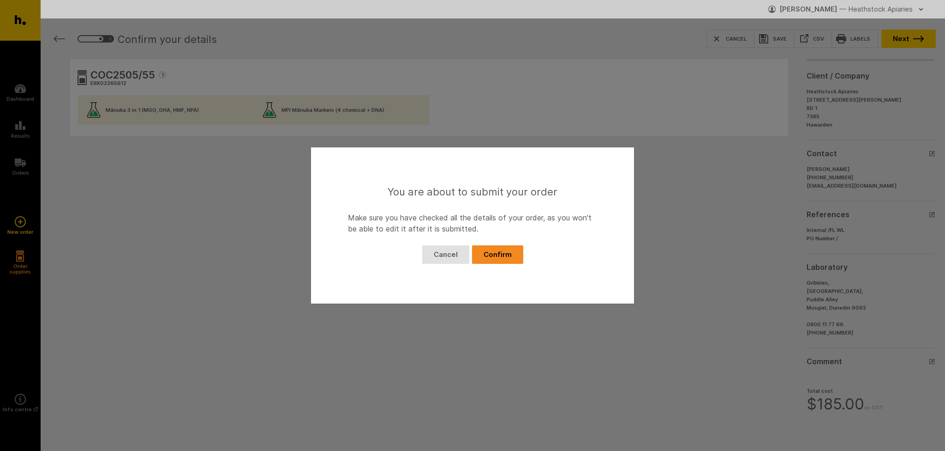
click at [510, 260] on button "Confirm" at bounding box center [497, 254] width 51 height 18
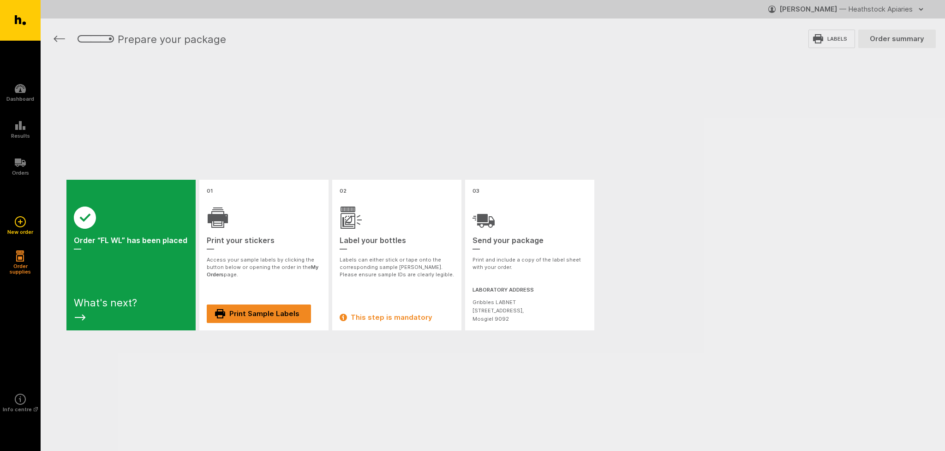
click at [274, 314] on link "Print Sample Labels" at bounding box center [259, 313] width 104 height 18
click at [287, 312] on link "Print Sample Labels" at bounding box center [259, 313] width 104 height 18
click at [22, 223] on icon at bounding box center [20, 221] width 11 height 11
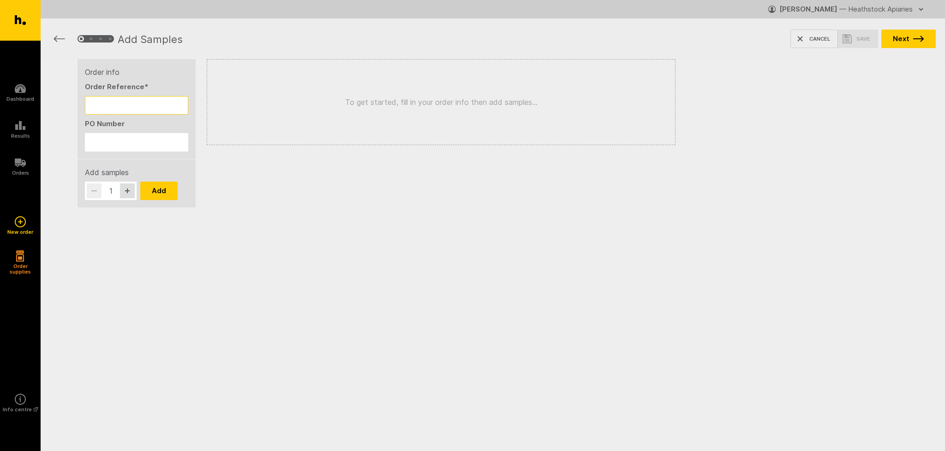
click at [138, 104] on input "Order Reference *" at bounding box center [136, 105] width 103 height 18
type input "FL WL"
click at [165, 189] on button "Add" at bounding box center [158, 190] width 37 height 18
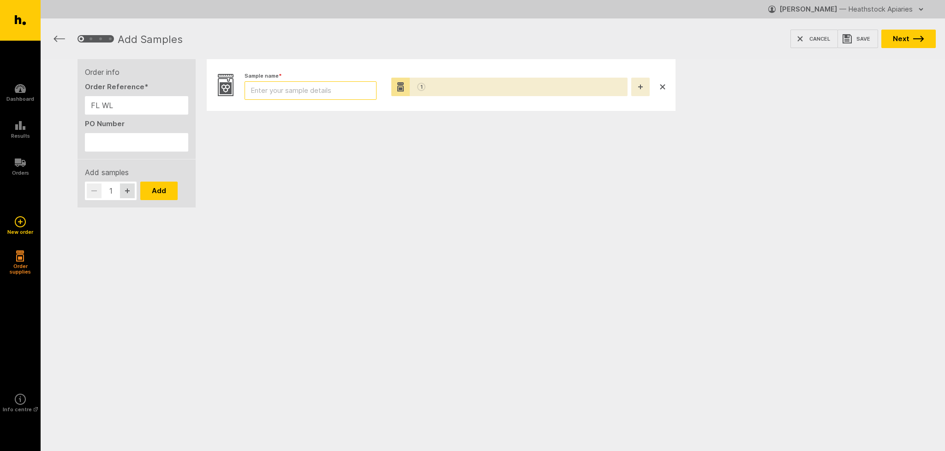
click at [306, 93] on input "Sample name *" at bounding box center [311, 90] width 132 height 18
type input "CON2505/55"
click at [914, 36] on icon "button" at bounding box center [919, 39] width 11 height 6
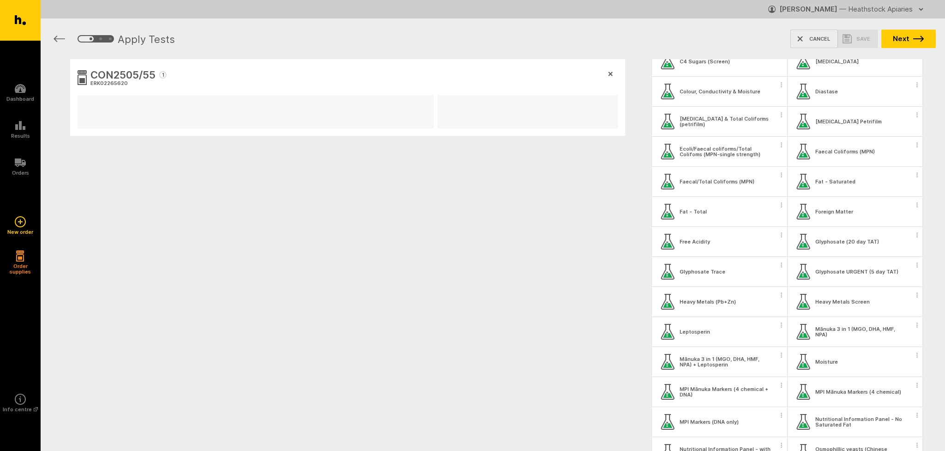
scroll to position [231, 0]
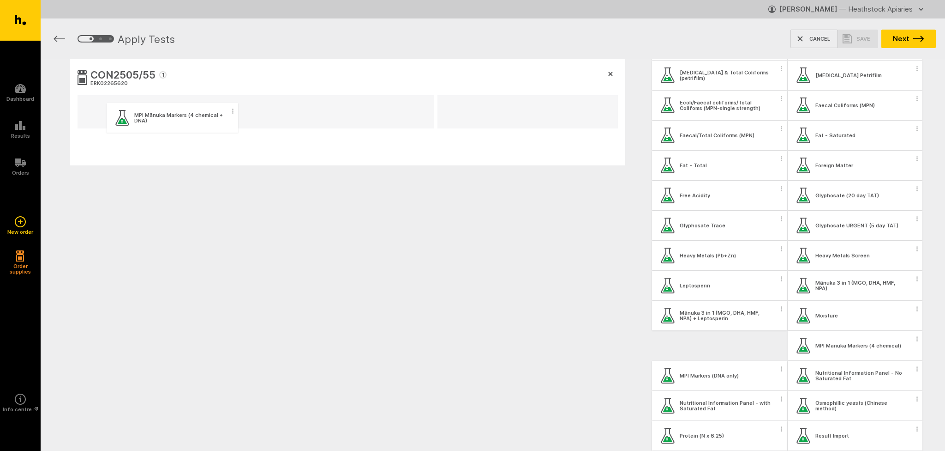
drag, startPoint x: 739, startPoint y: 349, endPoint x: 191, endPoint y: 120, distance: 594.5
click at [191, 120] on div "CON2505/55 1 ERK02265620 My Workbench Add new group All Tests Aerobic Plate Cou…" at bounding box center [493, 156] width 905 height 195
drag, startPoint x: 828, startPoint y: 286, endPoint x: 307, endPoint y: 115, distance: 548.0
click at [307, 115] on div "CON2505/55 1 ERK02265620 MPI Mānuka Markers (4 chemical + DNA) My Workbench Add…" at bounding box center [493, 157] width 905 height 196
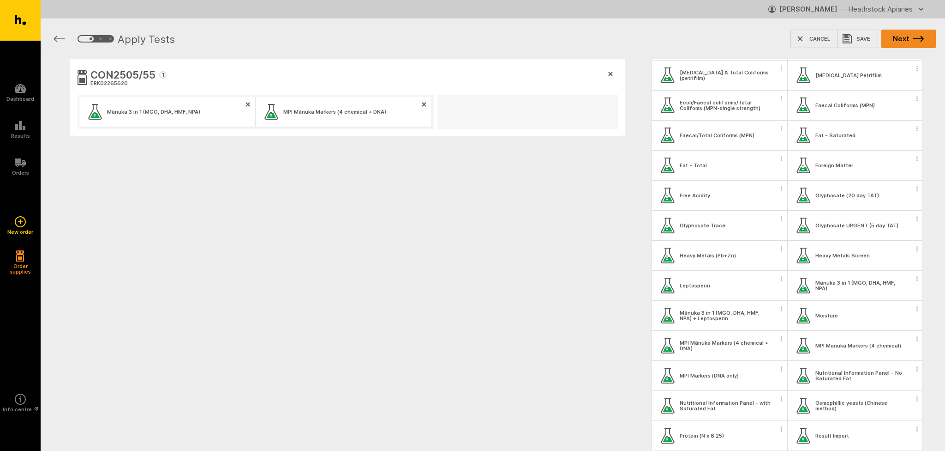
click at [919, 39] on icon "button" at bounding box center [919, 39] width 11 height 6
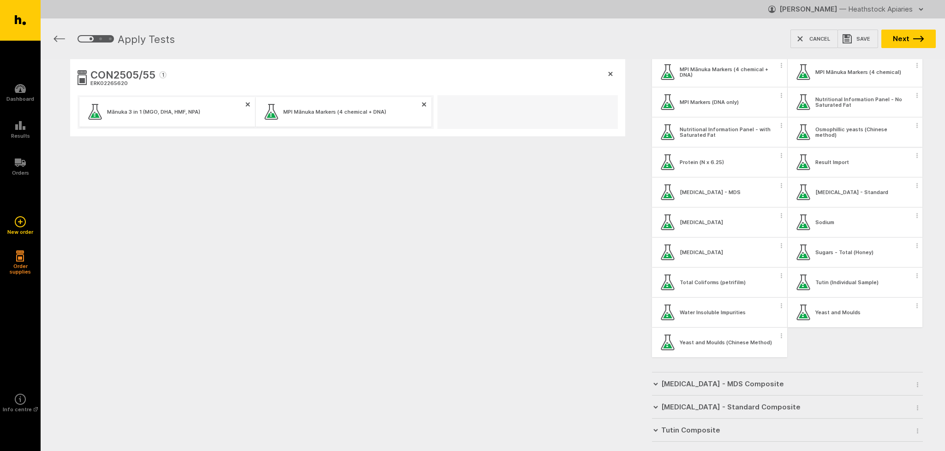
scroll to position [523, 0]
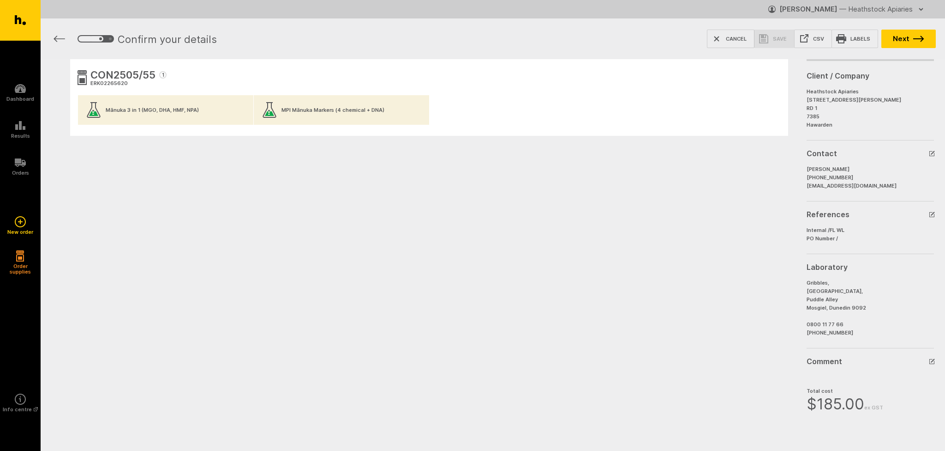
click at [932, 152] on icon "button" at bounding box center [933, 152] width 4 height 4
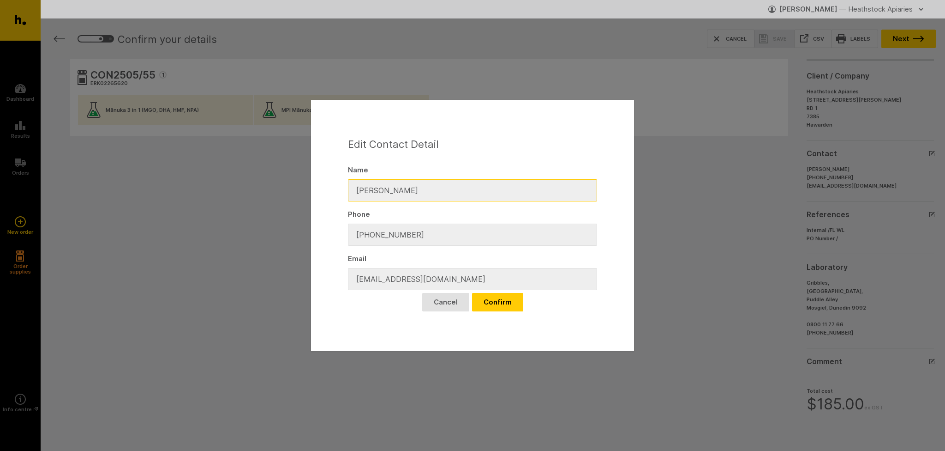
click at [376, 194] on input "[PERSON_NAME]" at bounding box center [472, 190] width 249 height 22
drag, startPoint x: 376, startPoint y: 194, endPoint x: 358, endPoint y: 191, distance: 18.2
click at [358, 191] on input "[PERSON_NAME]" at bounding box center [472, 190] width 249 height 22
type input "[PERSON_NAME]"
drag, startPoint x: 405, startPoint y: 234, endPoint x: 372, endPoint y: 234, distance: 33.2
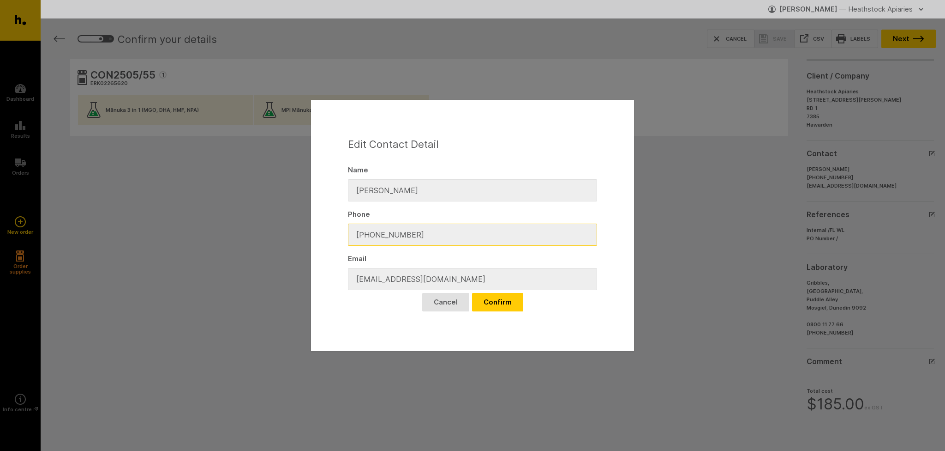
click at [372, 234] on input "[PHONE_NUMBER]" at bounding box center [472, 234] width 249 height 22
type input "[PHONE_NUMBER]"
click at [495, 303] on button "Confirm" at bounding box center [497, 302] width 51 height 18
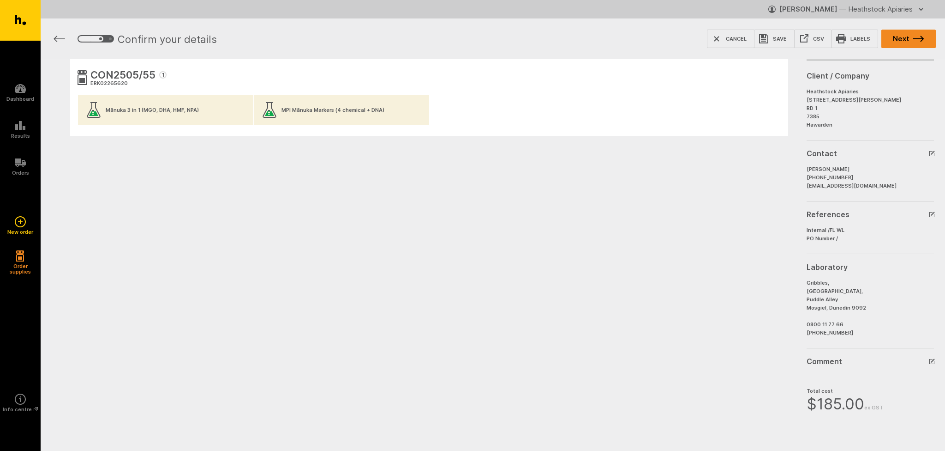
click at [901, 38] on button "Next" at bounding box center [909, 39] width 54 height 18
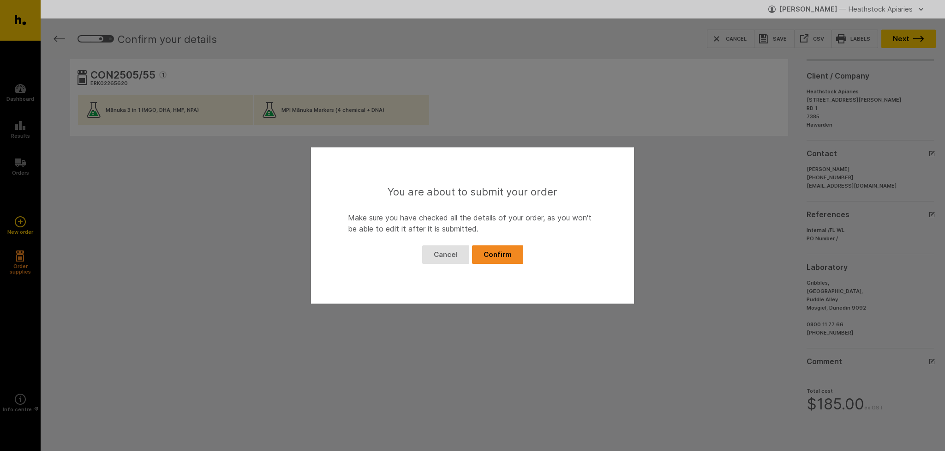
click at [515, 253] on button "Confirm" at bounding box center [497, 254] width 51 height 18
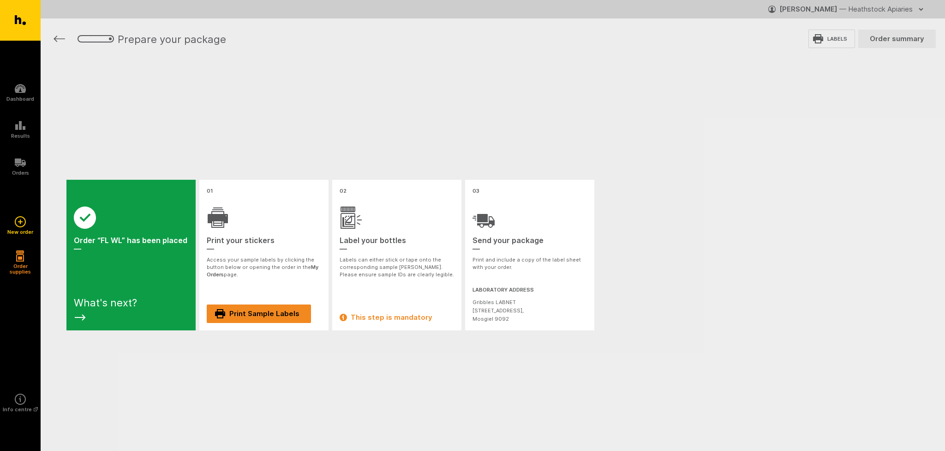
click at [271, 315] on link "Print Sample Labels" at bounding box center [259, 313] width 104 height 18
drag, startPoint x: 473, startPoint y: 311, endPoint x: 521, endPoint y: 312, distance: 48.5
click at [521, 312] on div "Gribbles LABNET [STREET_ADDRESS]" at bounding box center [530, 310] width 114 height 25
copy div "[STREET_ADDRESS]"
drag, startPoint x: 472, startPoint y: 300, endPoint x: 513, endPoint y: 303, distance: 41.6
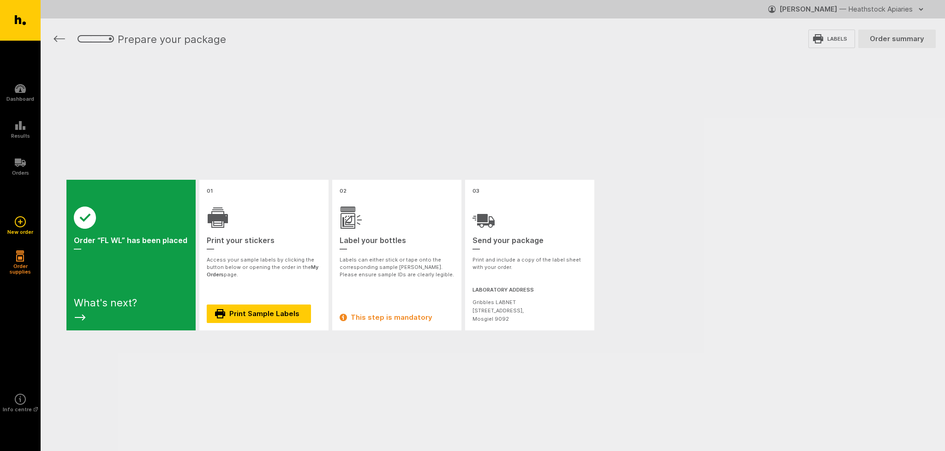
click at [513, 303] on div "03 Send your package — Print and include a copy of the label sheet with your or…" at bounding box center [529, 255] width 129 height 150
copy div "Gribbles LABNET"
drag, startPoint x: 473, startPoint y: 310, endPoint x: 523, endPoint y: 313, distance: 50.0
click at [523, 313] on div "Gribbles LABNET [STREET_ADDRESS]" at bounding box center [530, 310] width 114 height 25
copy div "[STREET_ADDRESS]"
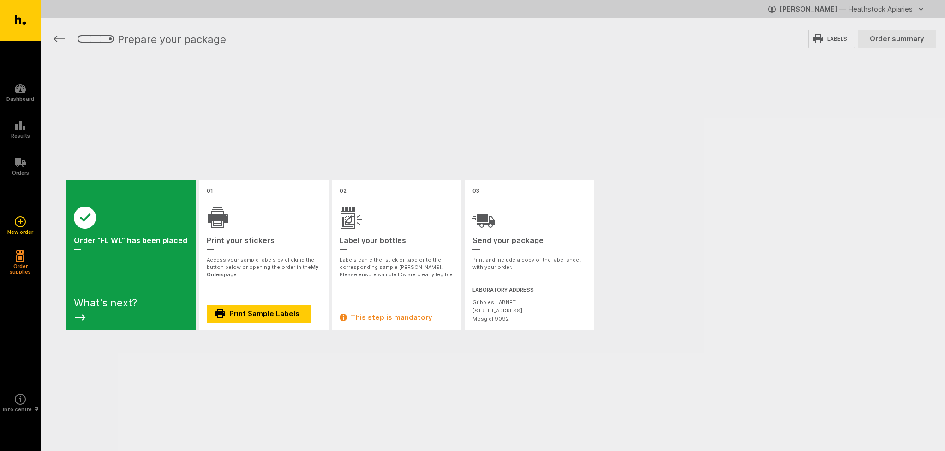
drag, startPoint x: 473, startPoint y: 300, endPoint x: 518, endPoint y: 303, distance: 45.8
click at [518, 303] on div "Gribbles LABNET [STREET_ADDRESS]" at bounding box center [530, 310] width 114 height 25
copy div "Gribbles LABNET"
